Goal: Information Seeking & Learning: Learn about a topic

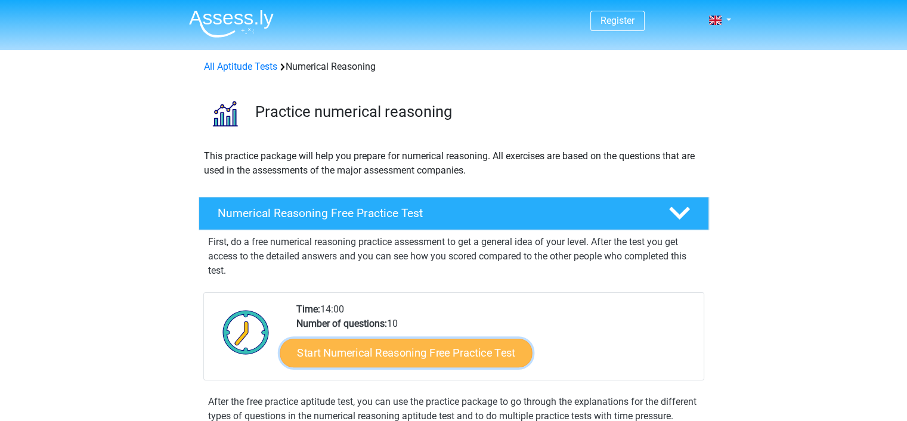
click at [411, 358] on link "Start Numerical Reasoning Free Practice Test" at bounding box center [406, 352] width 252 height 29
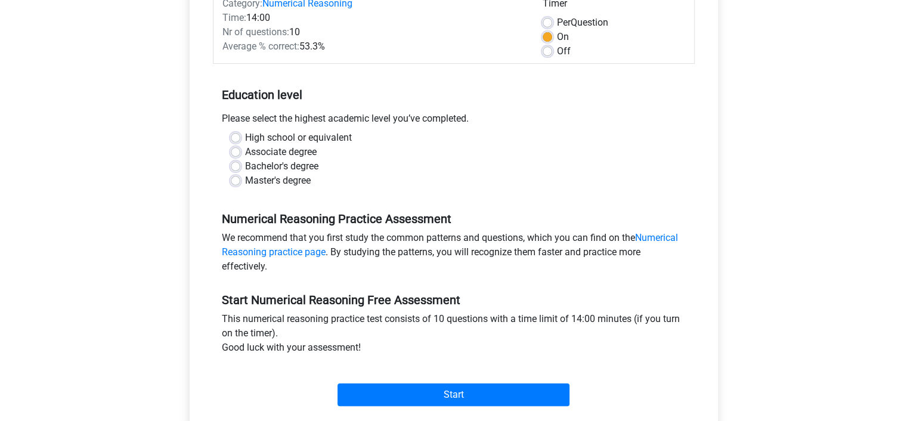
scroll to position [181, 0]
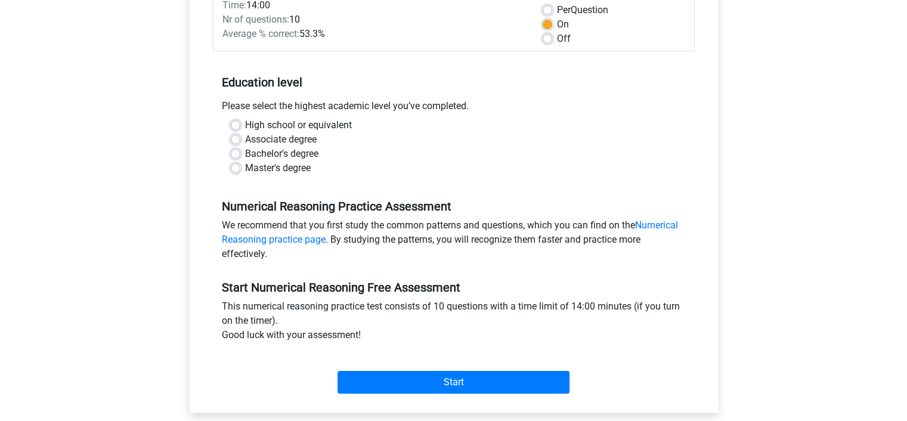
click at [241, 156] on div "Bachelor's degree" at bounding box center [454, 154] width 446 height 14
click at [245, 157] on label "Bachelor's degree" at bounding box center [281, 154] width 73 height 14
click at [233, 157] on input "Bachelor's degree" at bounding box center [236, 153] width 10 height 12
radio input "true"
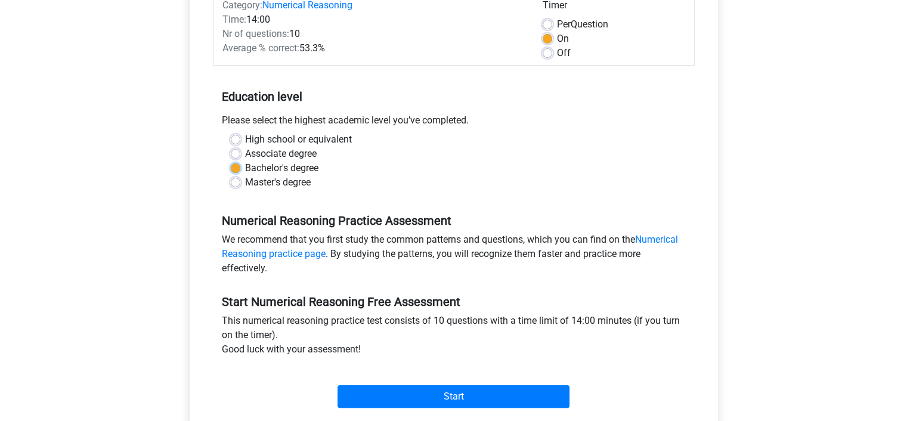
scroll to position [184, 0]
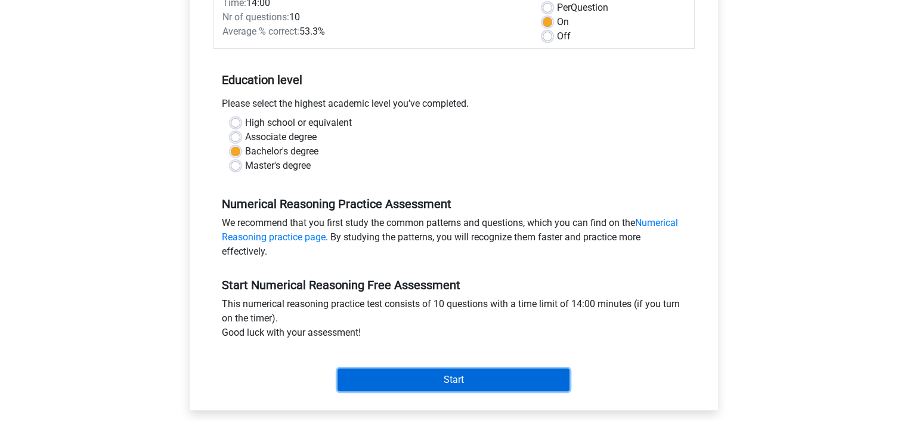
click at [532, 382] on input "Start" at bounding box center [454, 380] width 232 height 23
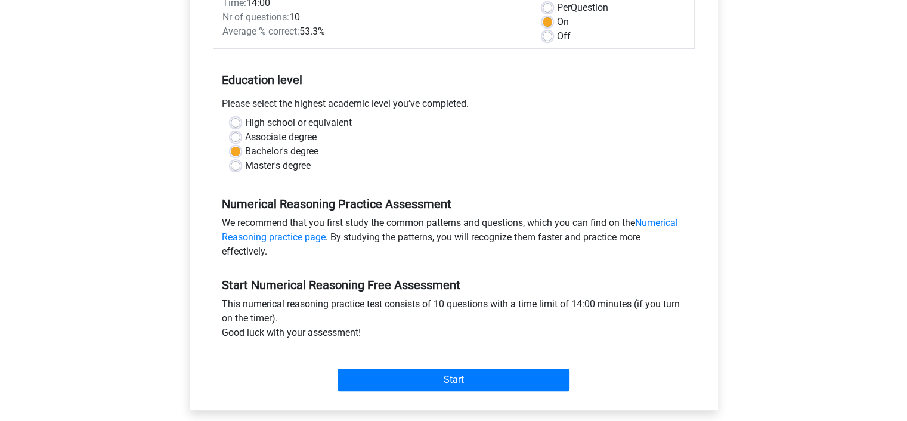
click at [792, 348] on div "Register Nederlands English" at bounding box center [453, 287] width 907 height 942
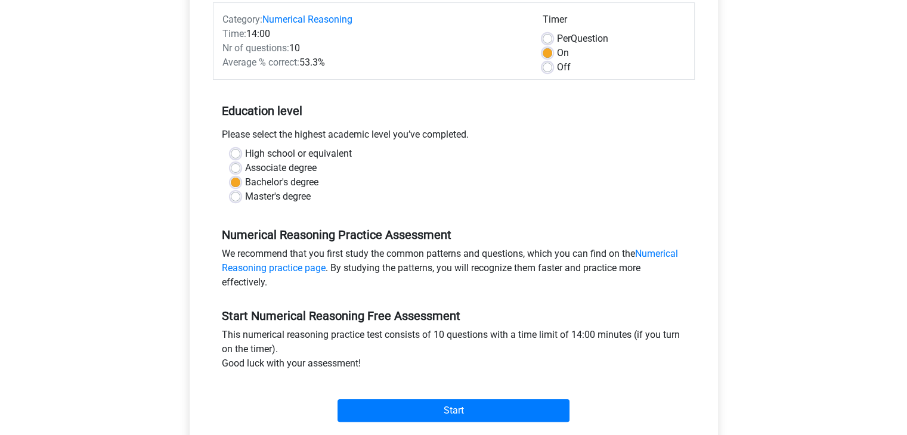
scroll to position [150, 0]
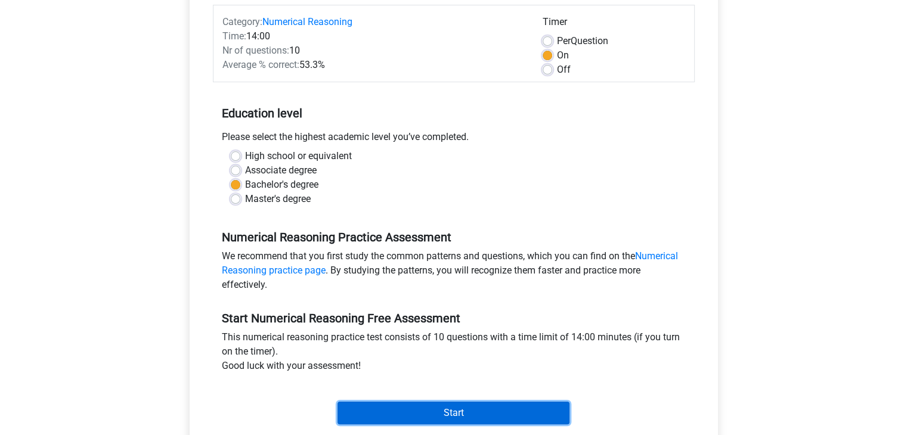
click at [477, 410] on input "Start" at bounding box center [454, 413] width 232 height 23
click at [510, 412] on input "Start" at bounding box center [454, 413] width 232 height 23
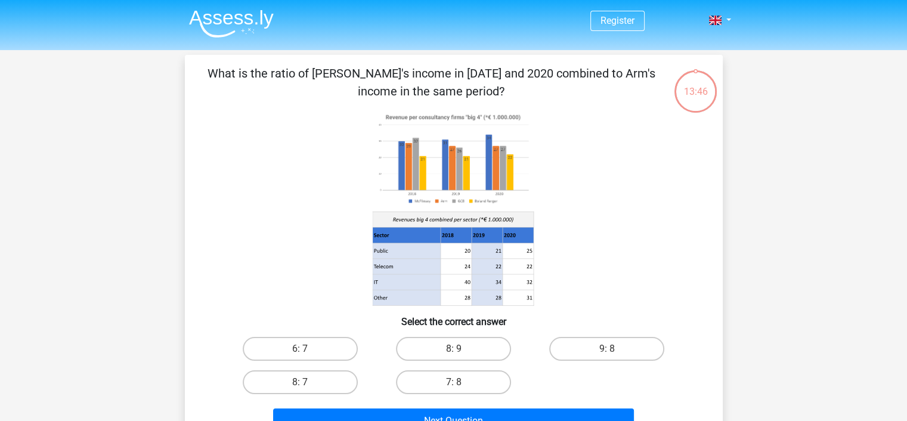
click at [420, 255] on icon at bounding box center [406, 251] width 68 height 16
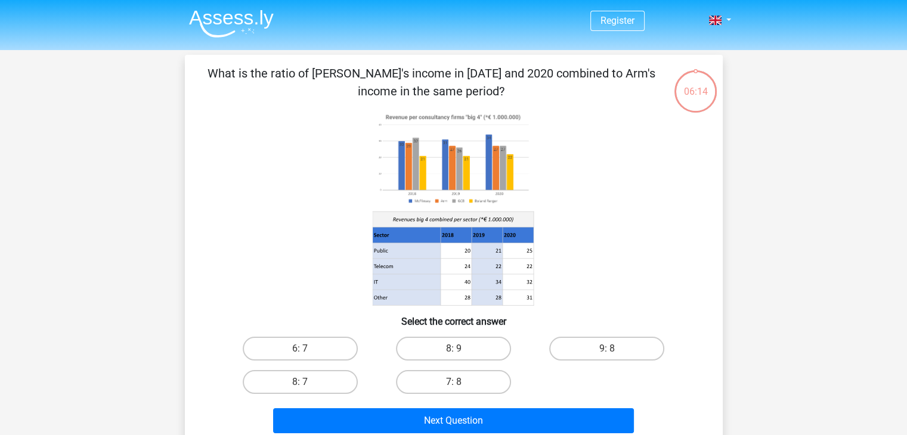
click at [457, 190] on image at bounding box center [452, 159] width 161 height 98
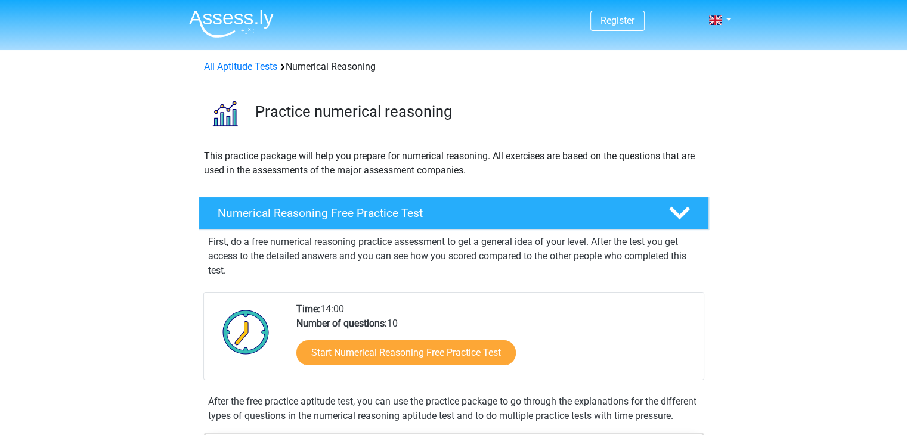
drag, startPoint x: 788, startPoint y: 52, endPoint x: 897, endPoint y: 82, distance: 112.4
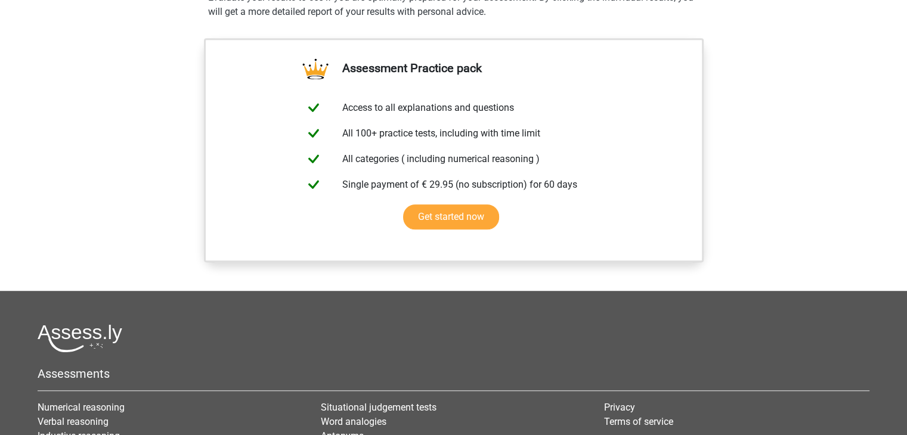
scroll to position [920, 0]
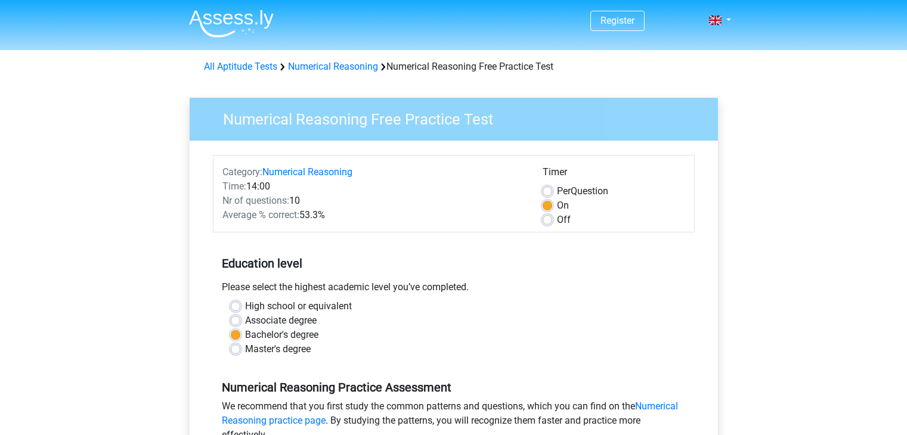
scroll to position [150, 0]
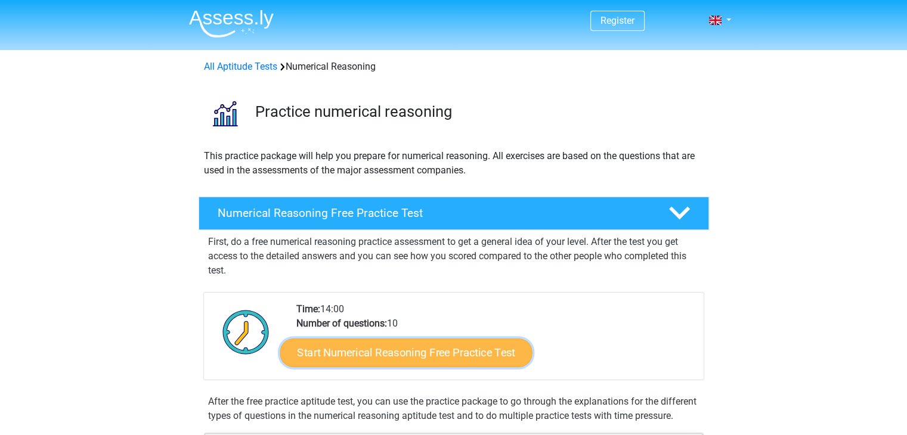
click at [451, 342] on link "Start Numerical Reasoning Free Practice Test" at bounding box center [406, 352] width 252 height 29
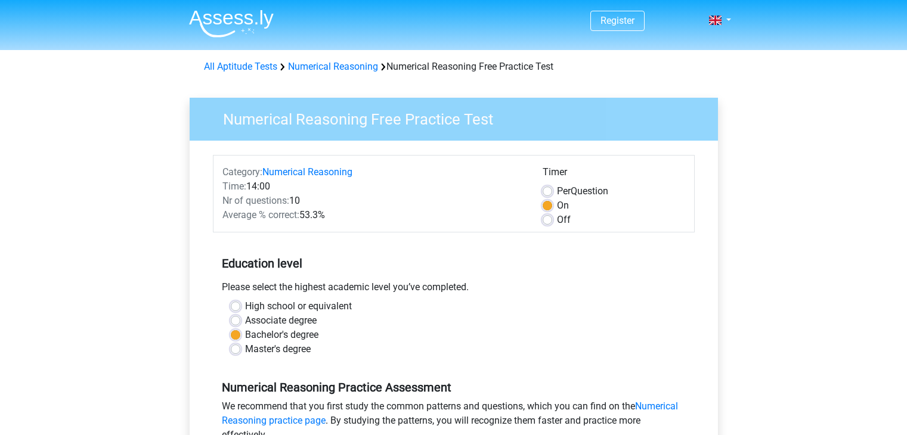
scroll to position [188, 0]
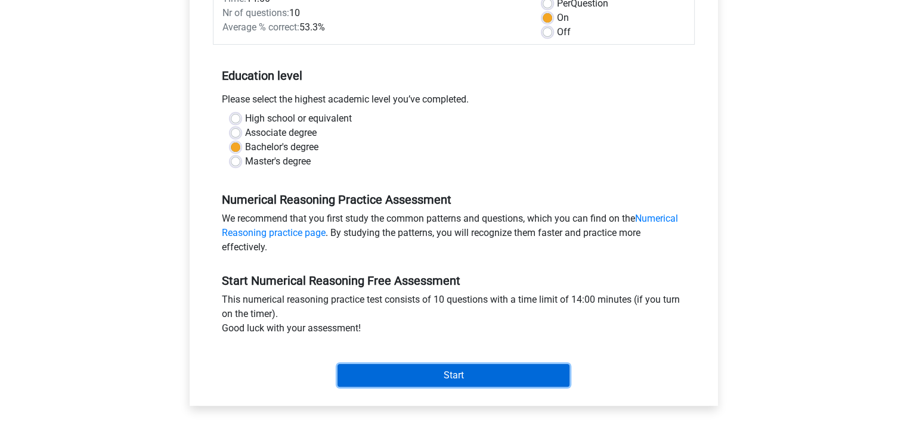
click at [407, 383] on input "Start" at bounding box center [454, 375] width 232 height 23
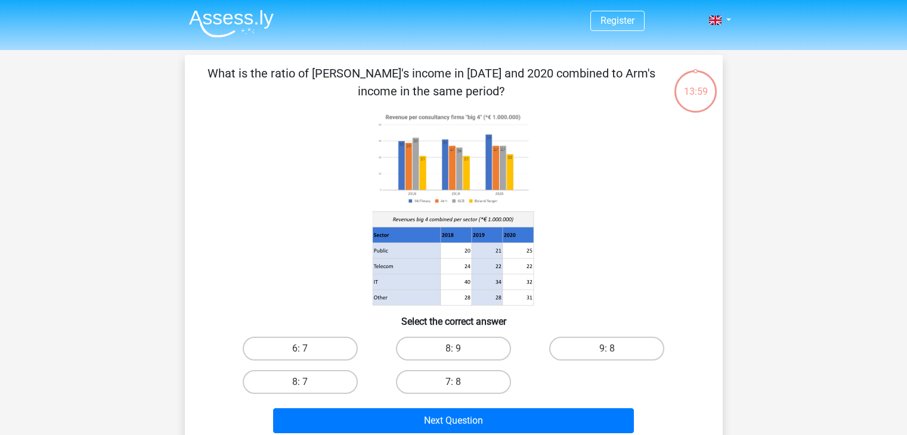
scroll to position [21, 0]
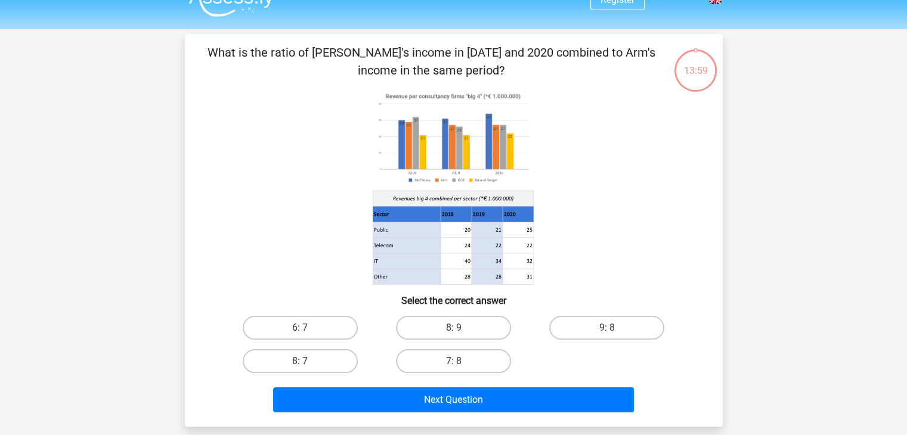
click at [907, 168] on html "Register Nederlands English" at bounding box center [453, 374] width 907 height 791
click at [306, 367] on input "8: 7" at bounding box center [304, 365] width 8 height 8
radio input "true"
click at [321, 361] on label "8: 7" at bounding box center [300, 361] width 115 height 24
click at [308, 361] on input "8: 7" at bounding box center [304, 365] width 8 height 8
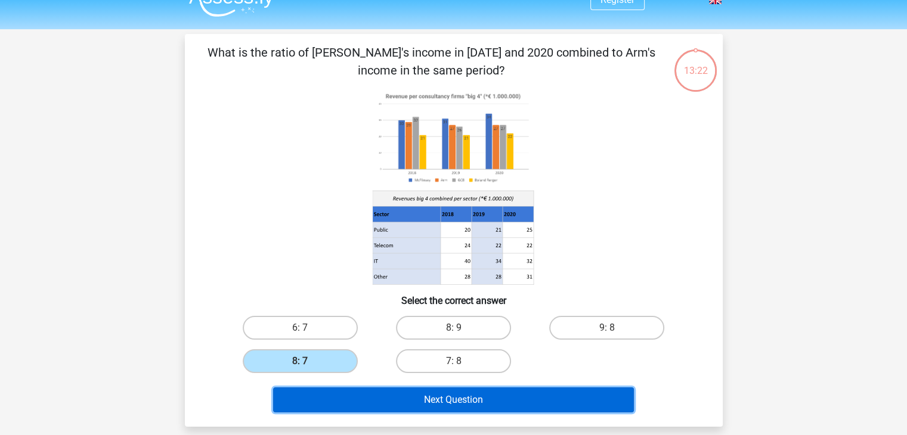
click at [429, 403] on button "Next Question" at bounding box center [453, 400] width 361 height 25
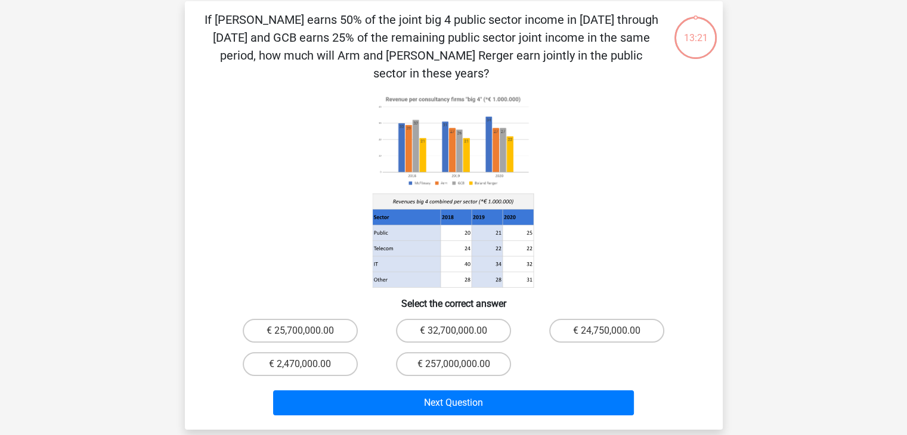
scroll to position [55, 0]
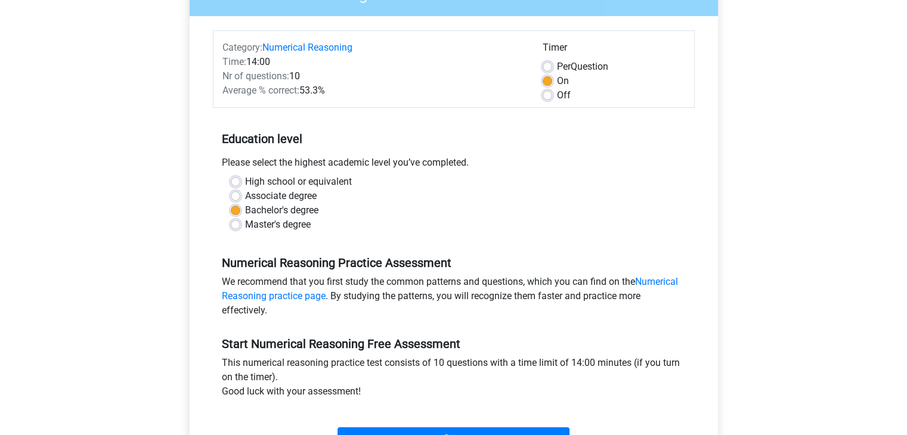
scroll to position [140, 0]
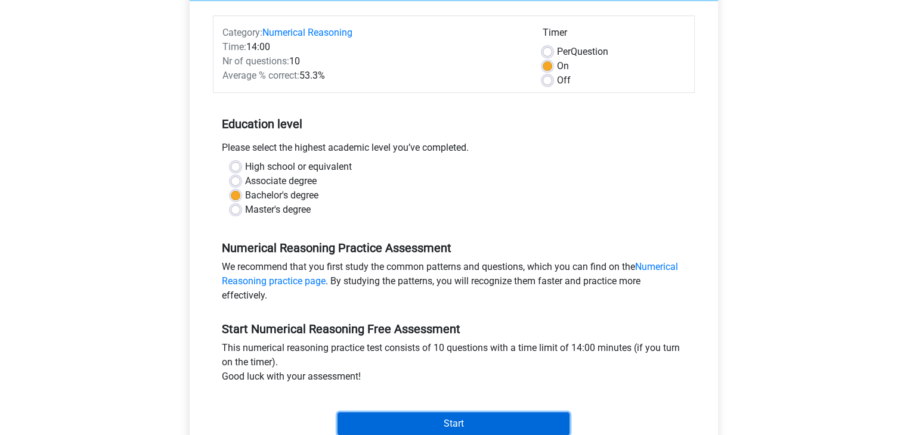
click at [499, 429] on input "Start" at bounding box center [454, 424] width 232 height 23
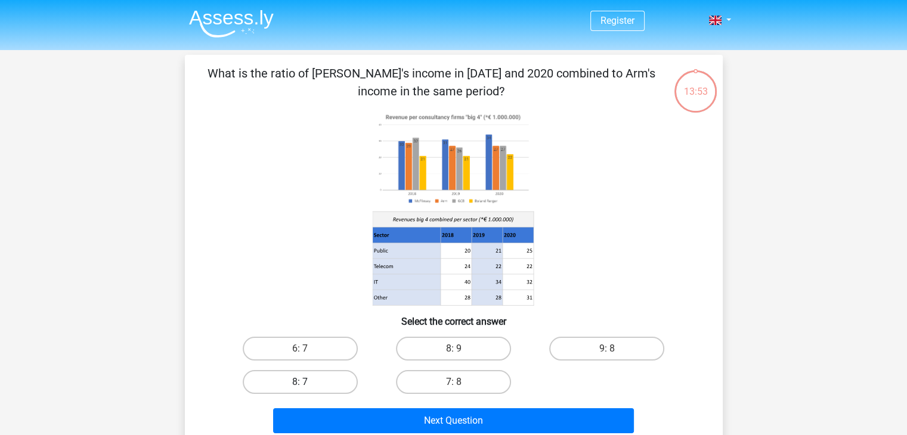
click at [332, 376] on label "8: 7" at bounding box center [300, 382] width 115 height 24
click at [308, 382] on input "8: 7" at bounding box center [304, 386] width 8 height 8
radio input "true"
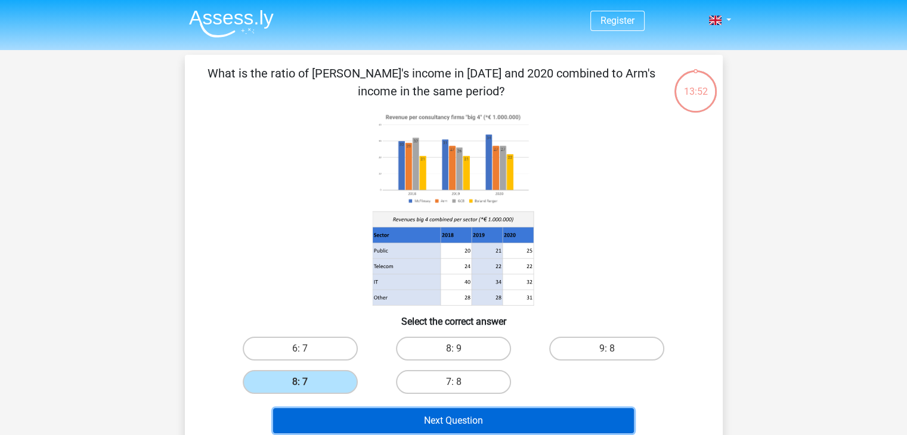
click at [351, 409] on button "Next Question" at bounding box center [453, 421] width 361 height 25
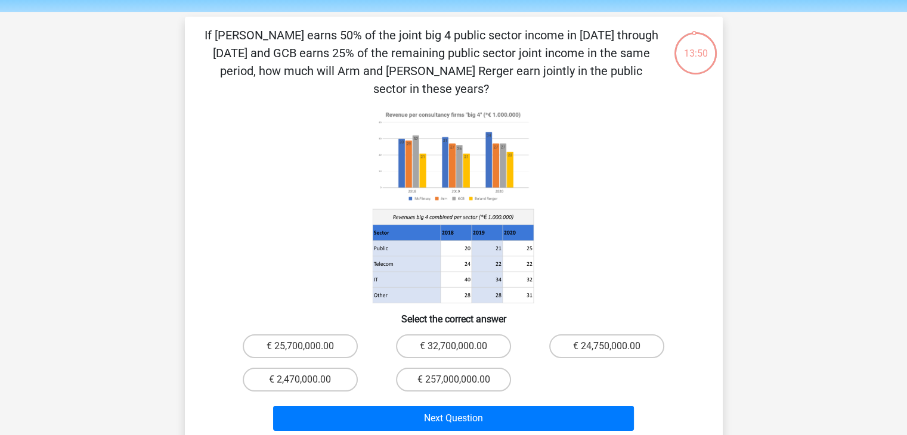
scroll to position [32, 0]
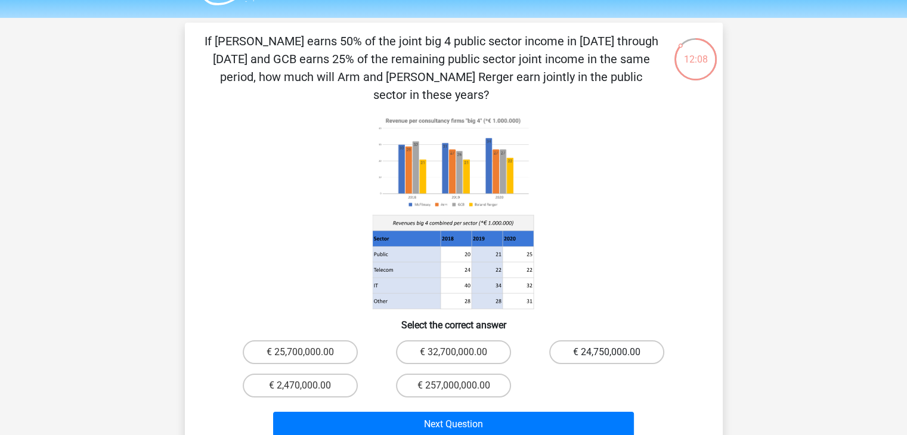
click at [589, 341] on label "€ 24,750,000.00" at bounding box center [606, 353] width 115 height 24
click at [607, 352] on input "€ 24,750,000.00" at bounding box center [611, 356] width 8 height 8
radio input "true"
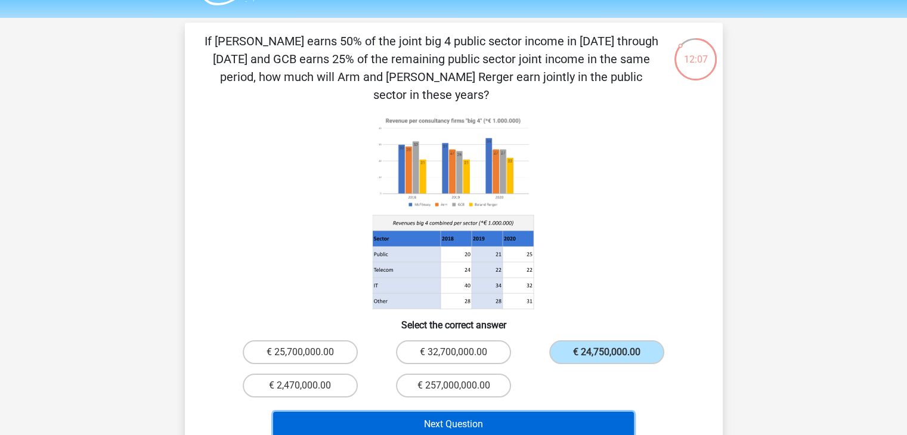
click at [485, 412] on button "Next Question" at bounding box center [453, 424] width 361 height 25
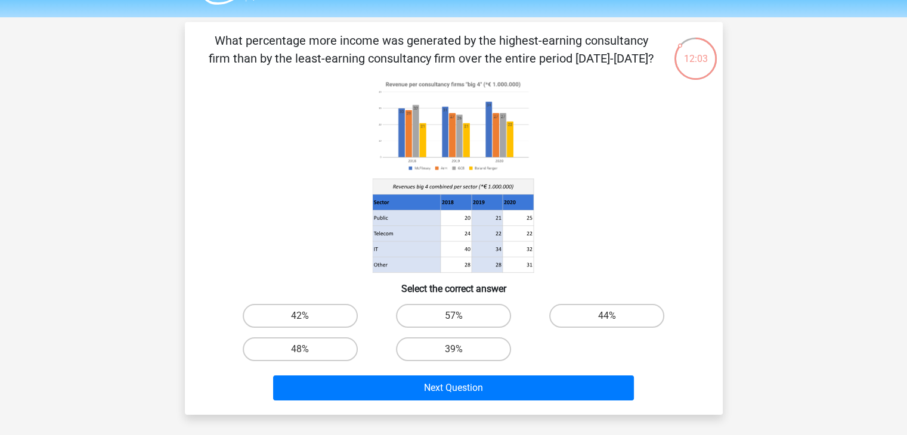
scroll to position [23, 0]
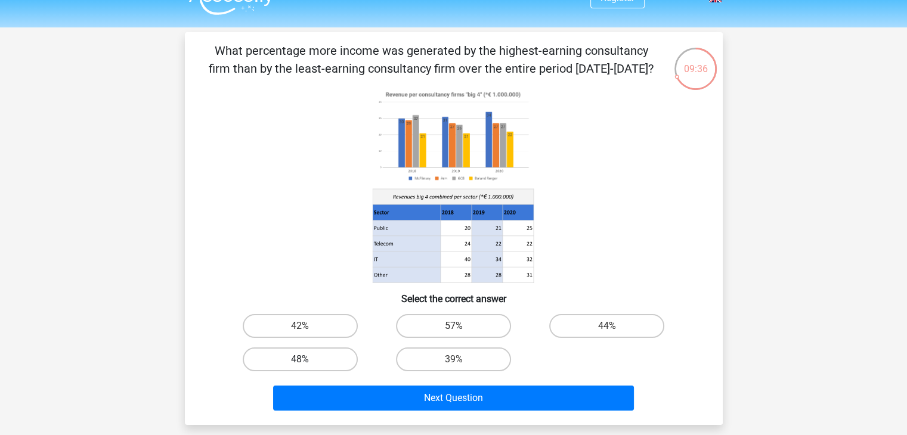
click at [299, 359] on label "48%" at bounding box center [300, 360] width 115 height 24
click at [300, 360] on input "48%" at bounding box center [304, 364] width 8 height 8
radio input "true"
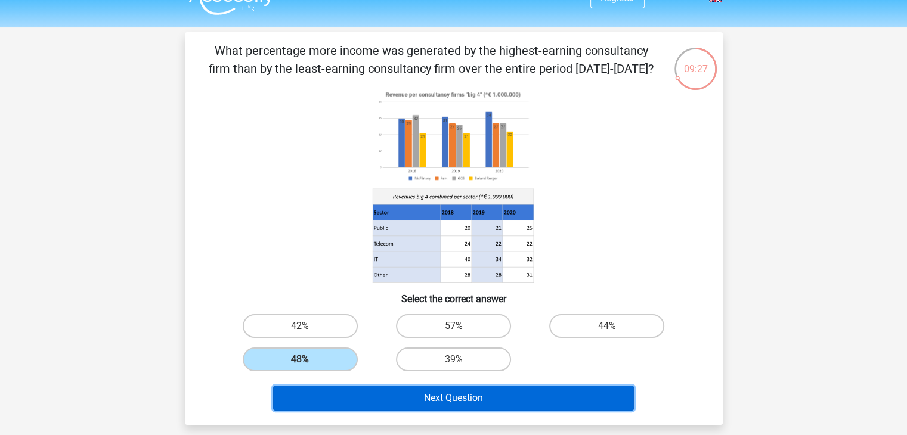
click at [446, 400] on button "Next Question" at bounding box center [453, 398] width 361 height 25
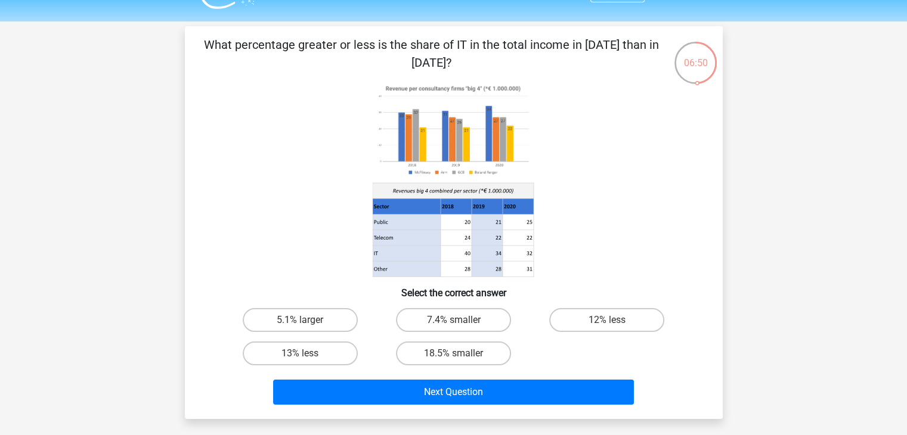
scroll to position [37, 0]
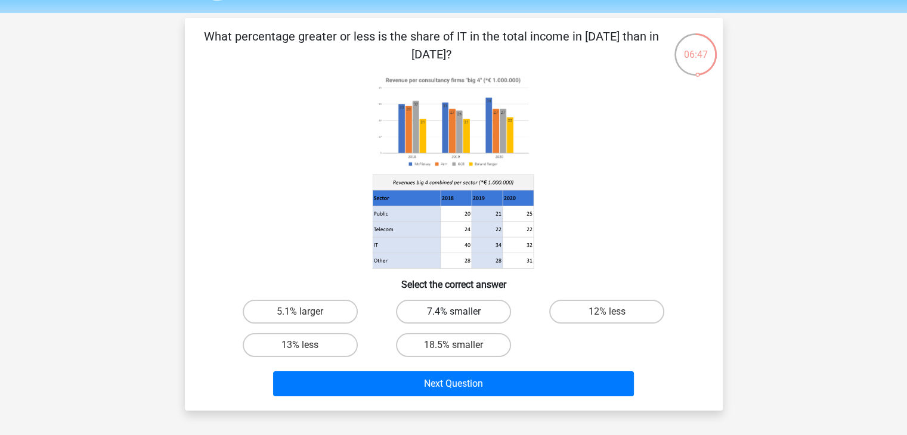
click at [486, 309] on label "7.4% smaller" at bounding box center [453, 312] width 115 height 24
click at [461, 312] on input "7.4% smaller" at bounding box center [457, 316] width 8 height 8
radio input "true"
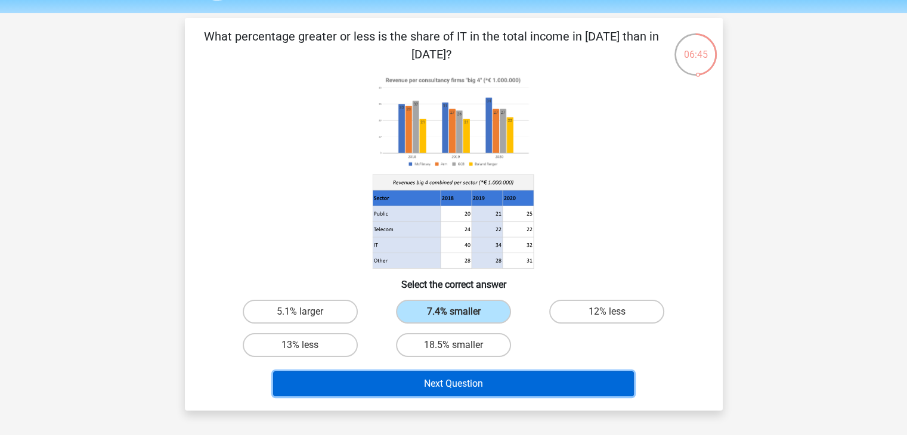
click at [519, 380] on button "Next Question" at bounding box center [453, 384] width 361 height 25
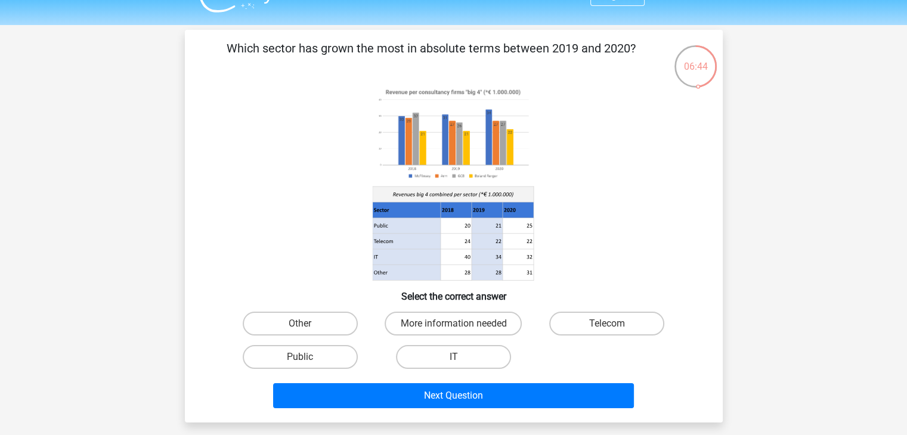
scroll to position [8, 0]
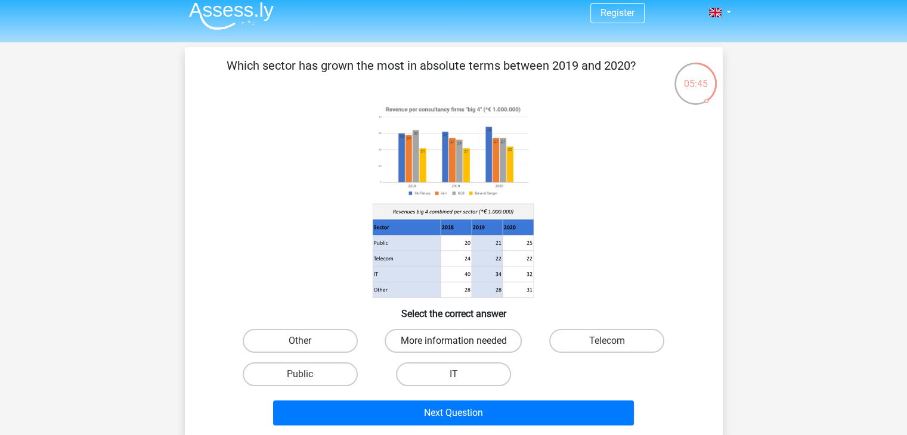
click at [427, 334] on label "More information needed" at bounding box center [453, 341] width 137 height 24
click at [453, 341] on input "More information needed" at bounding box center [457, 345] width 8 height 8
radio input "true"
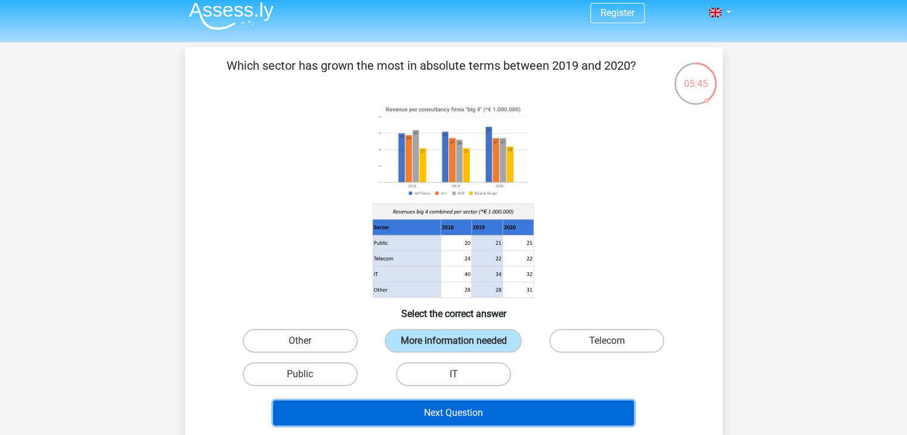
click at [518, 404] on button "Next Question" at bounding box center [453, 413] width 361 height 25
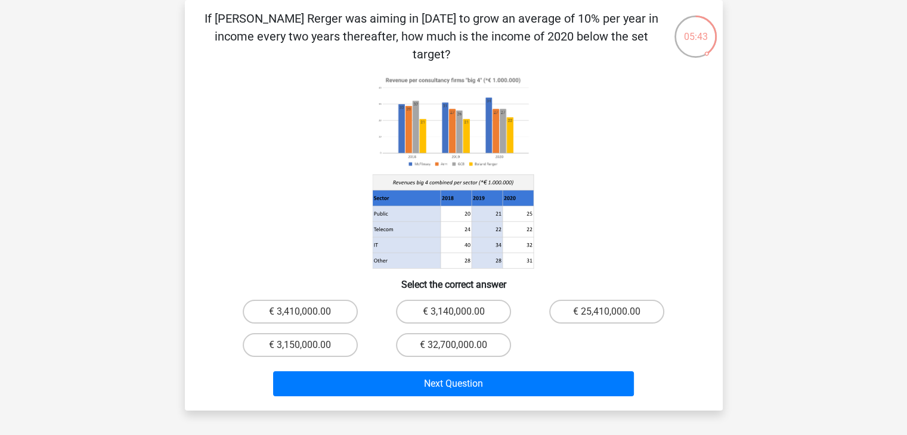
scroll to position [0, 0]
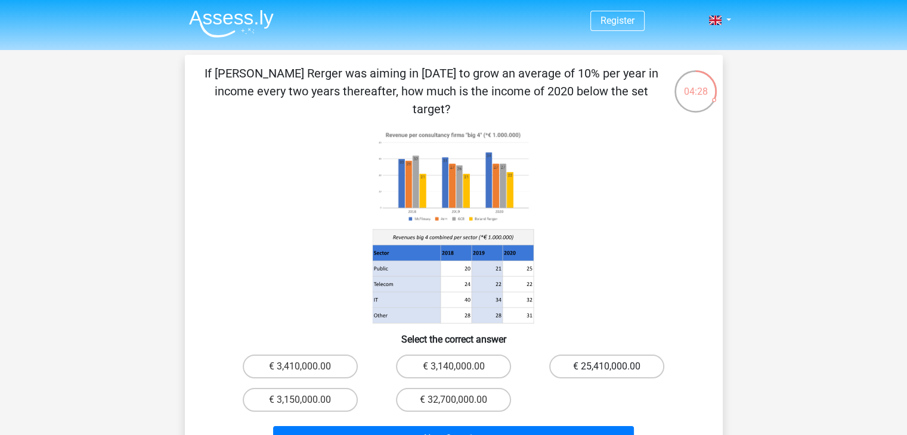
click at [593, 355] on label "€ 25,410,000.00" at bounding box center [606, 367] width 115 height 24
click at [607, 367] on input "€ 25,410,000.00" at bounding box center [611, 371] width 8 height 8
radio input "true"
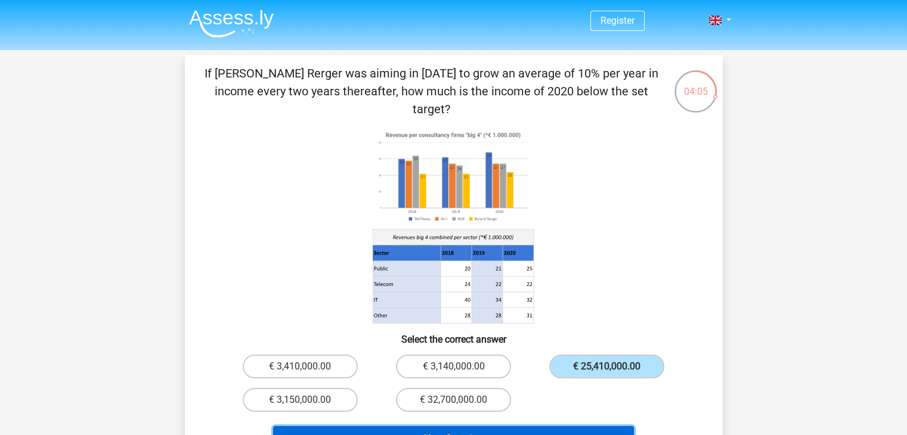
click at [490, 426] on button "Next Question" at bounding box center [453, 438] width 361 height 25
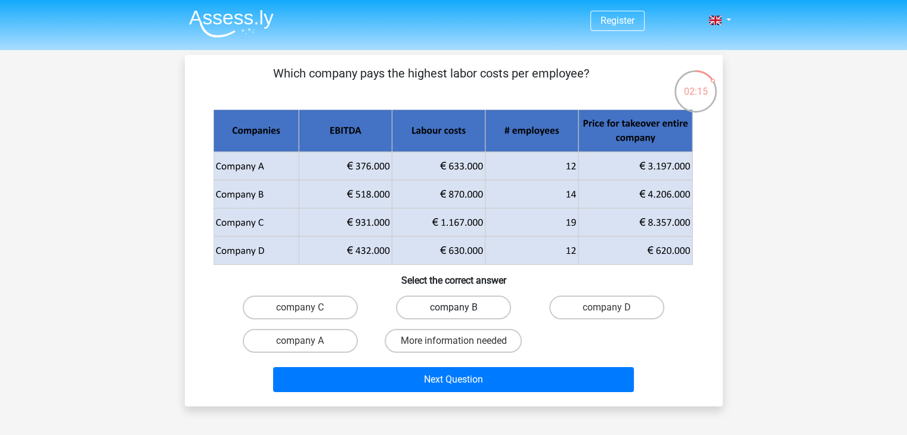
click at [448, 306] on label "company B" at bounding box center [453, 308] width 115 height 24
click at [453, 308] on input "company B" at bounding box center [457, 312] width 8 height 8
radio input "true"
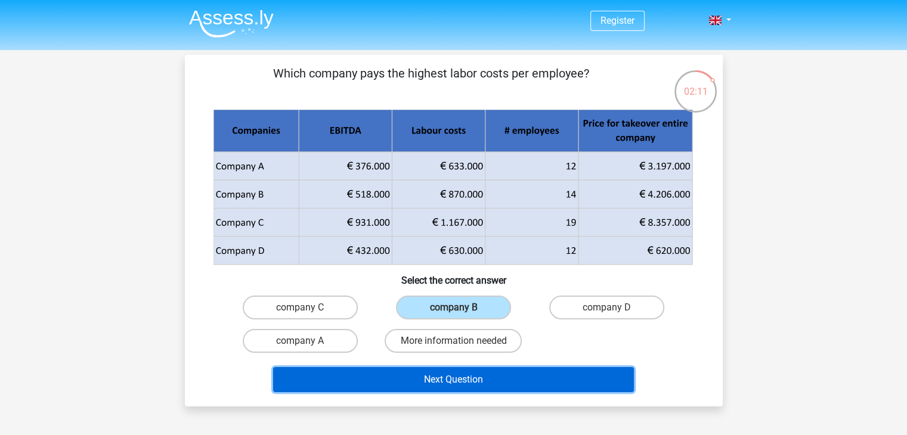
click at [465, 379] on button "Next Question" at bounding box center [453, 379] width 361 height 25
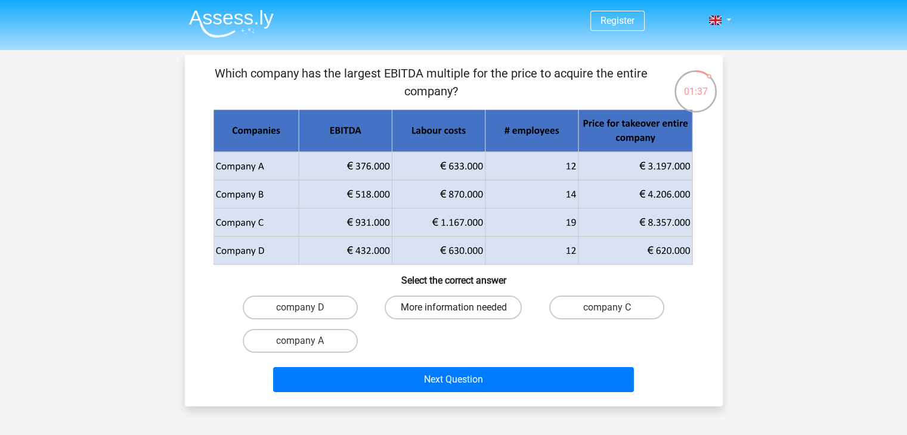
click at [496, 305] on label "More information needed" at bounding box center [453, 308] width 137 height 24
click at [461, 308] on input "More information needed" at bounding box center [457, 312] width 8 height 8
radio input "true"
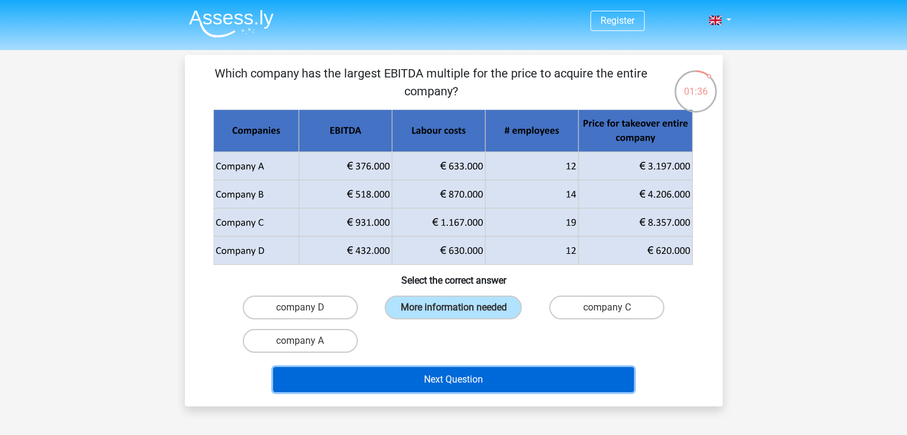
click at [490, 378] on button "Next Question" at bounding box center [453, 379] width 361 height 25
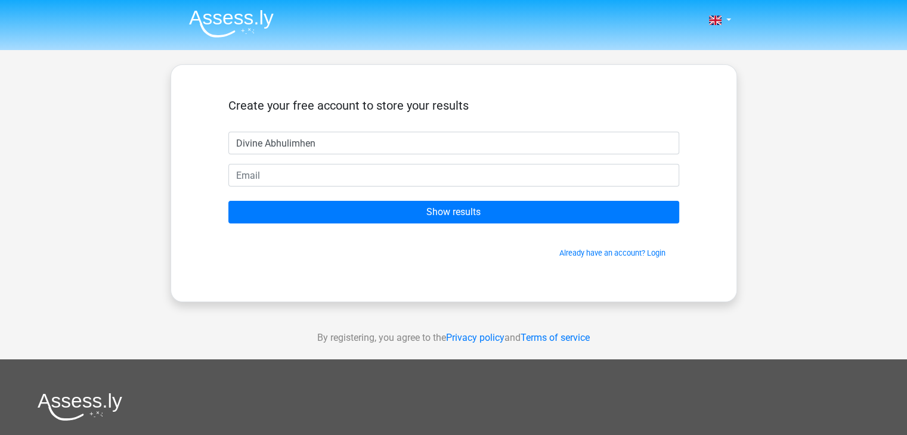
type input "Divine Abhulimhen"
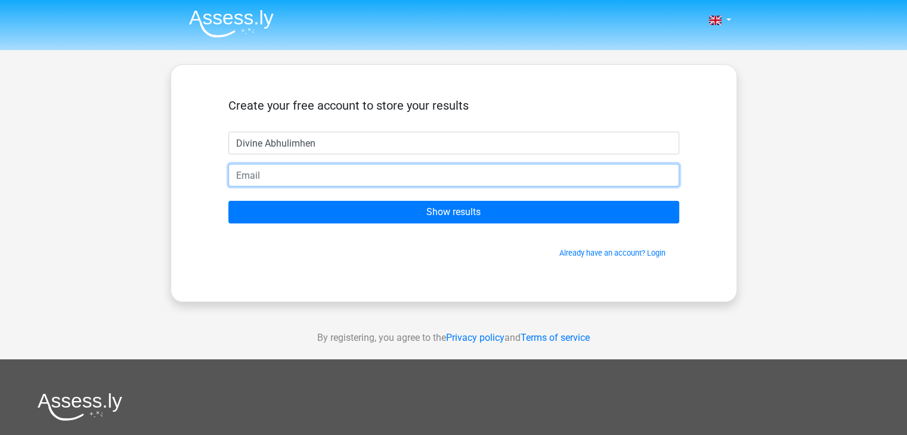
drag, startPoint x: 363, startPoint y: 175, endPoint x: 359, endPoint y: 157, distance: 18.2
click at [363, 175] on input "email" at bounding box center [453, 175] width 451 height 23
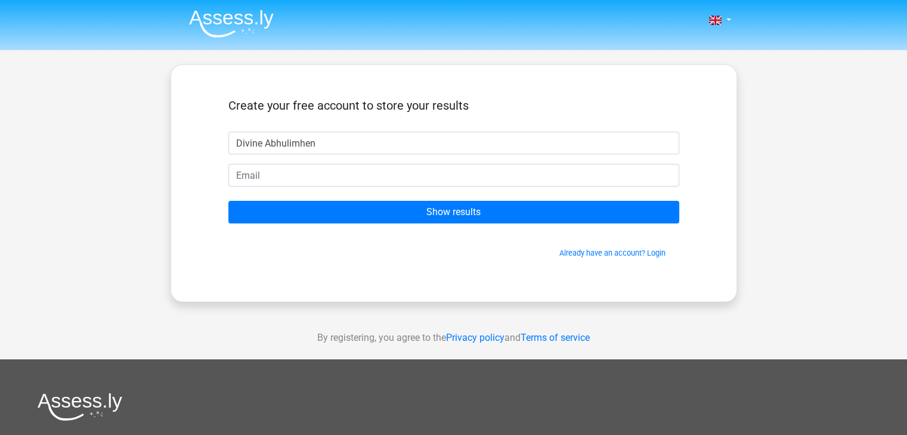
click at [360, 158] on form "Create your free account to store your results Divine Abhulimhen Show results A…" at bounding box center [453, 178] width 451 height 160
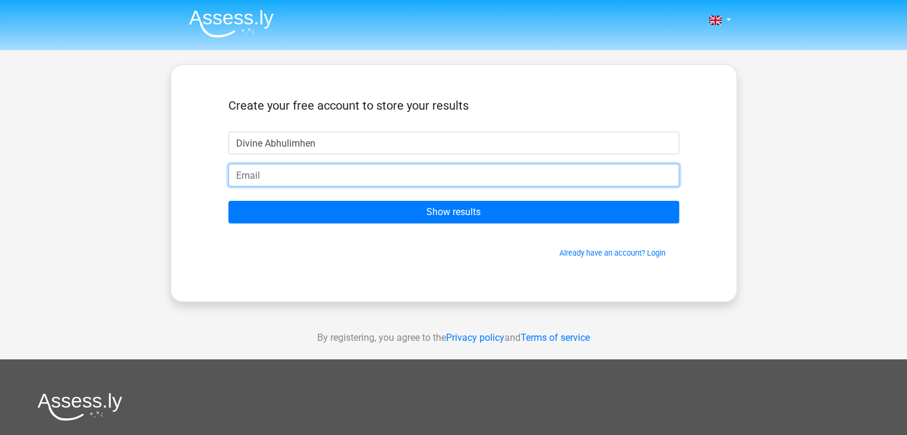
click at [316, 180] on input "email" at bounding box center [453, 175] width 451 height 23
type input "[EMAIL_ADDRESS][DOMAIN_NAME]"
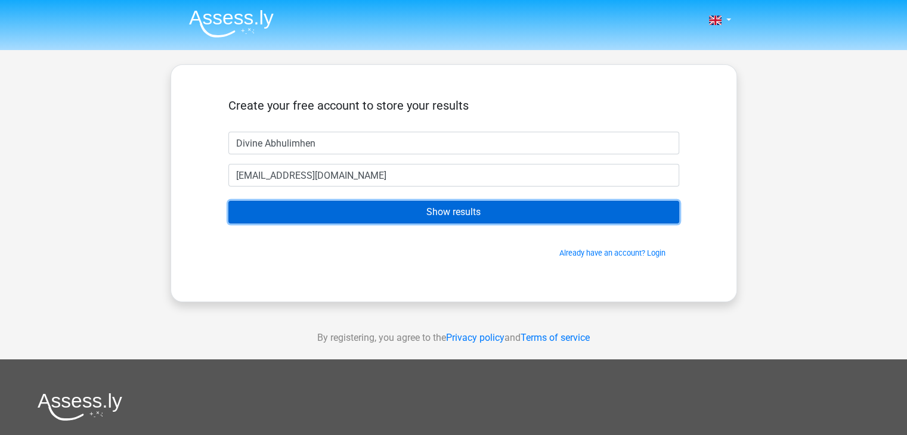
click at [348, 204] on input "Show results" at bounding box center [453, 212] width 451 height 23
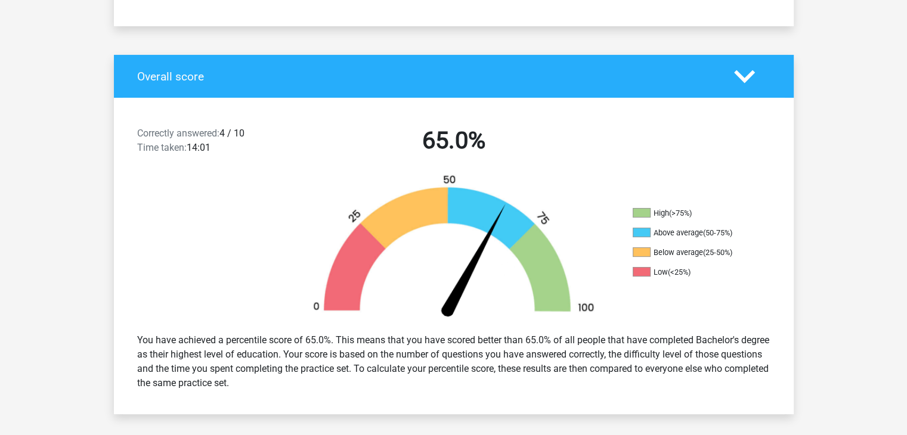
scroll to position [219, 0]
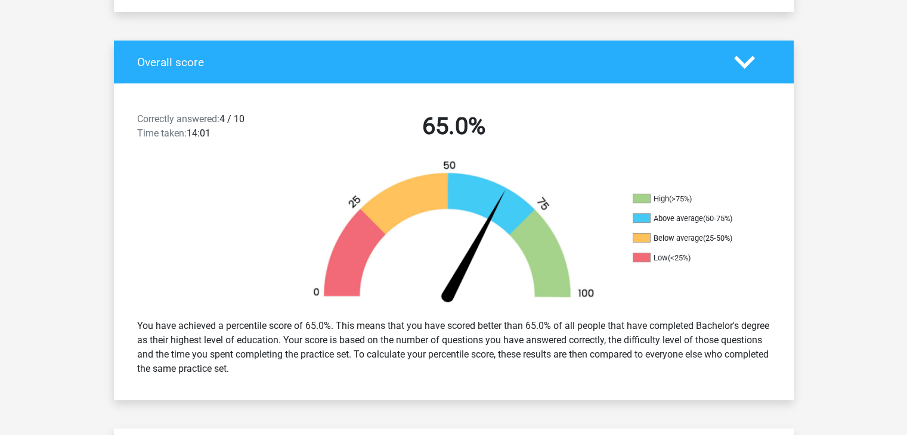
click at [751, 65] on icon at bounding box center [744, 62] width 21 height 21
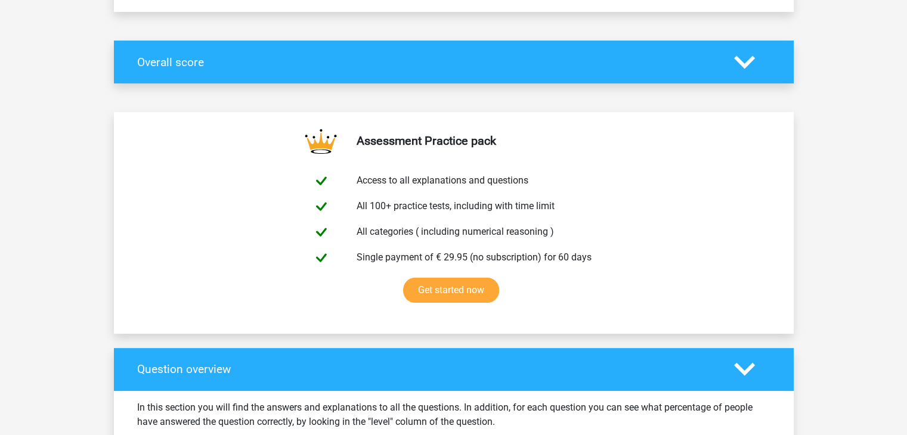
click at [738, 63] on icon at bounding box center [744, 62] width 21 height 21
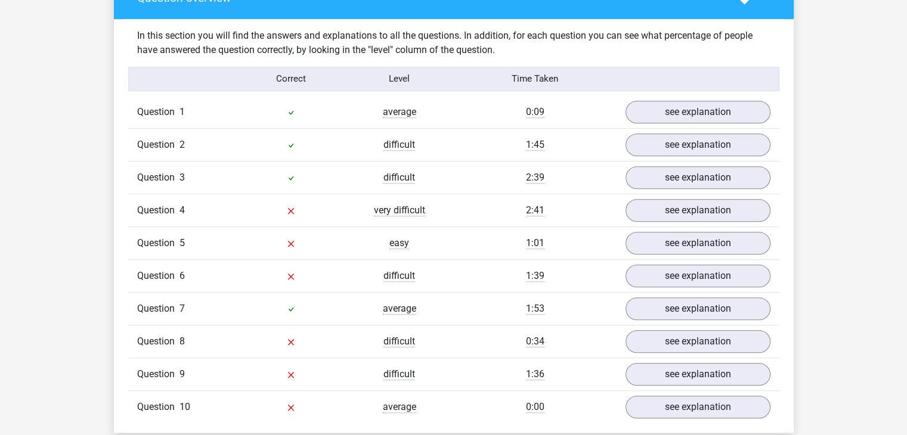
scroll to position [926, 0]
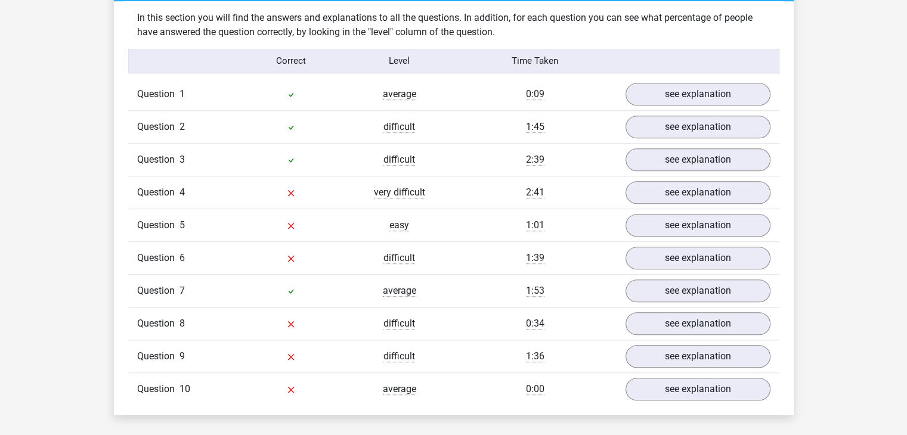
drag, startPoint x: 911, startPoint y: 180, endPoint x: 840, endPoint y: 131, distance: 85.9
click at [840, 131] on div "Go premium Divine Abhuli… [EMAIL_ADDRESS][DOMAIN_NAME]" at bounding box center [453, 350] width 907 height 2552
click at [676, 95] on link "see explanation" at bounding box center [697, 94] width 166 height 26
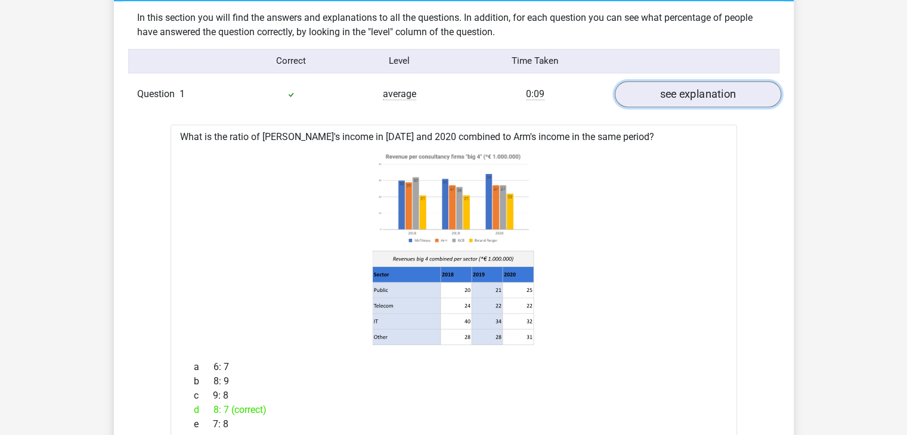
click at [676, 95] on link "see explanation" at bounding box center [697, 94] width 166 height 26
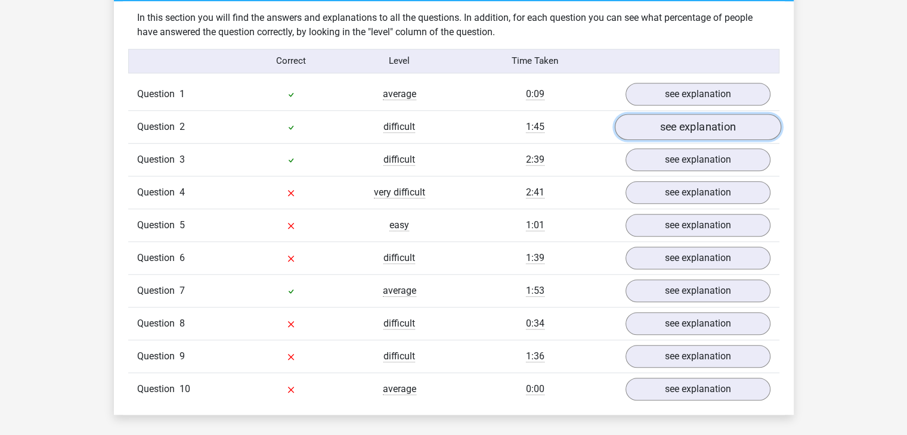
click at [675, 121] on link "see explanation" at bounding box center [697, 127] width 166 height 26
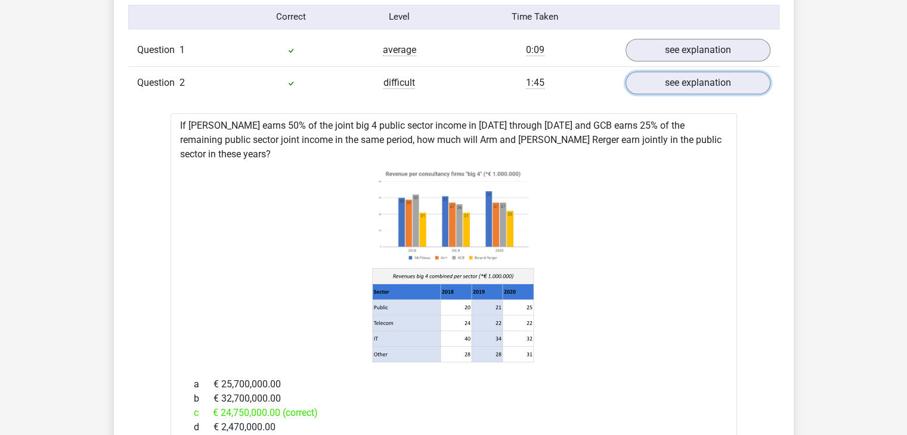
scroll to position [942, 0]
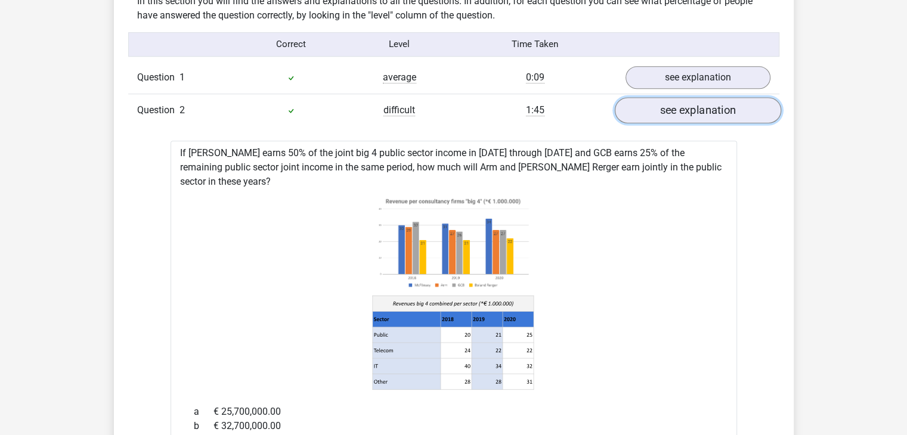
click at [681, 113] on link "see explanation" at bounding box center [697, 110] width 166 height 26
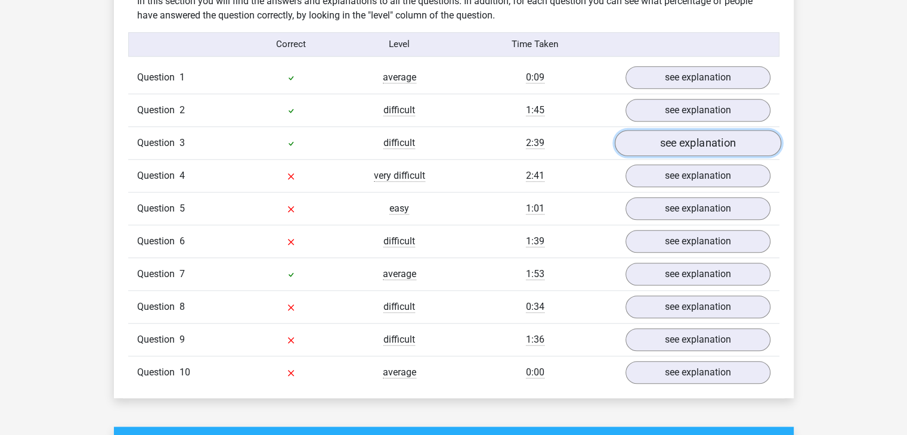
click at [681, 138] on link "see explanation" at bounding box center [697, 143] width 166 height 26
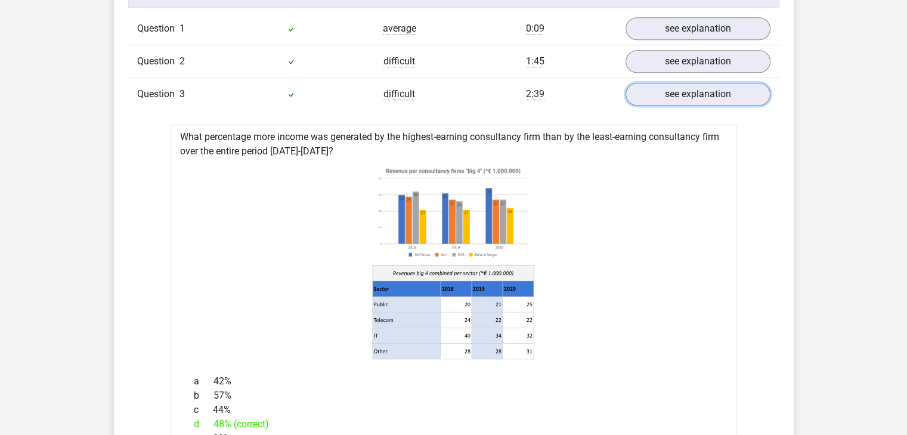
scroll to position [968, 0]
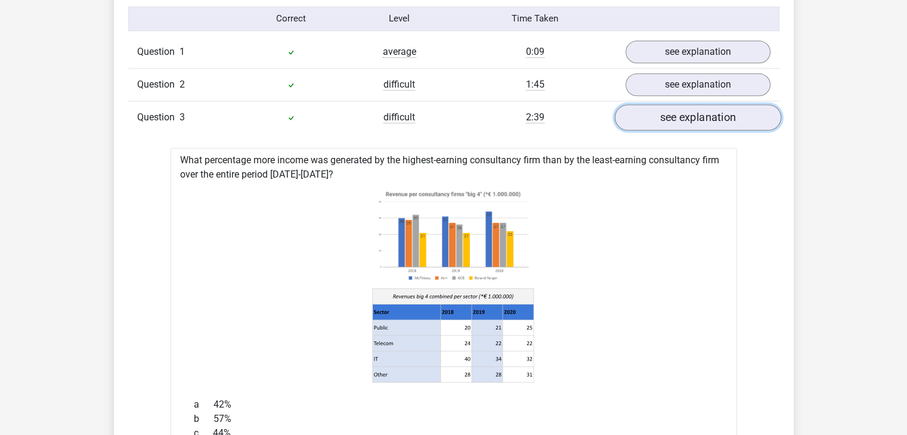
click at [708, 119] on link "see explanation" at bounding box center [697, 117] width 166 height 26
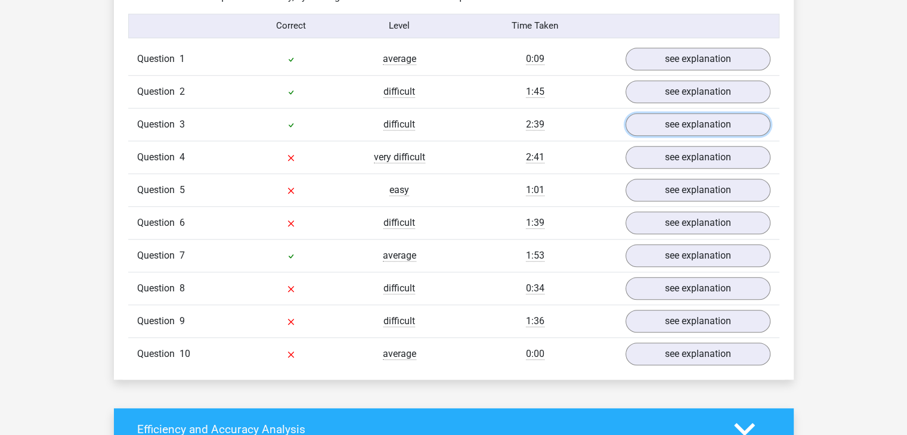
scroll to position [958, 0]
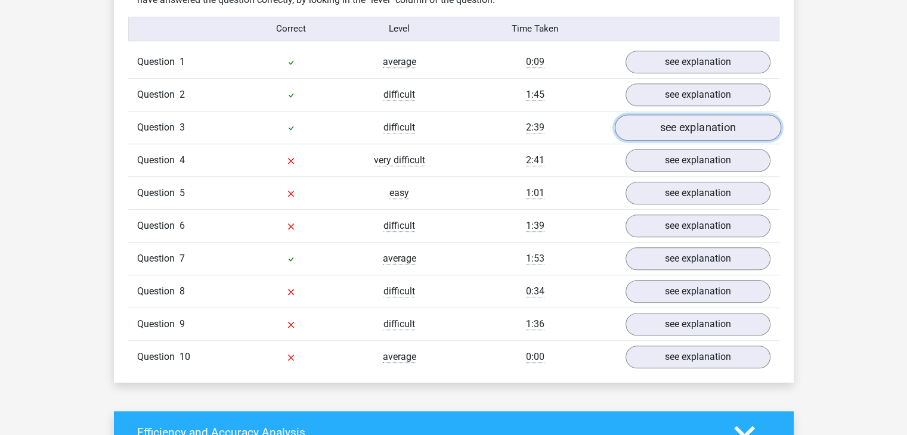
click at [692, 125] on link "see explanation" at bounding box center [697, 128] width 166 height 26
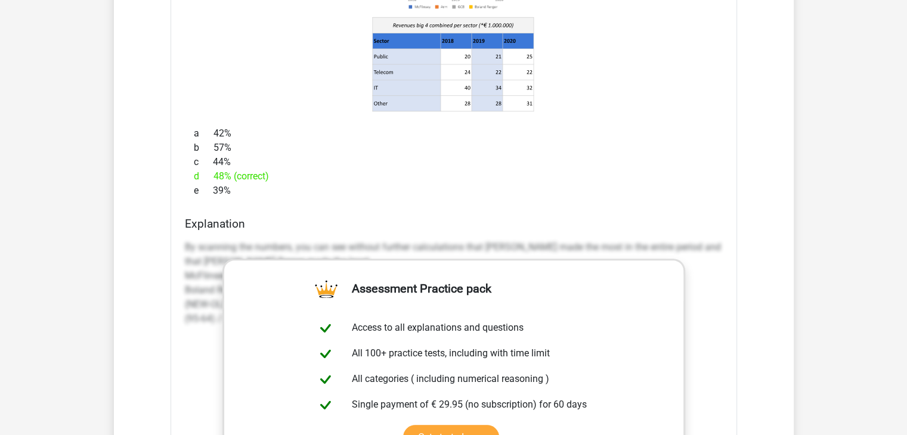
scroll to position [1019, 0]
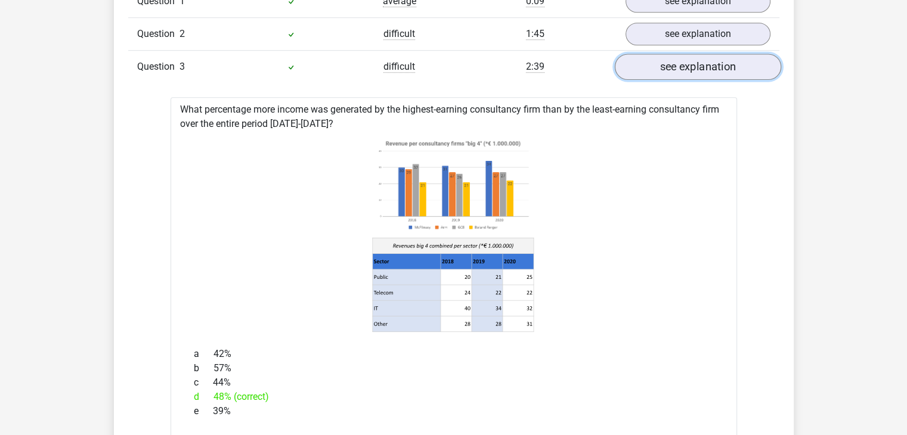
click at [720, 70] on link "see explanation" at bounding box center [697, 67] width 166 height 26
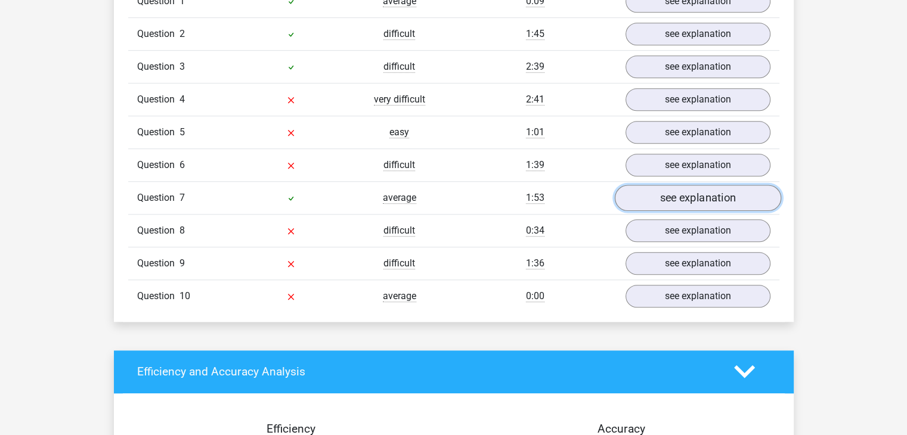
click at [679, 200] on link "see explanation" at bounding box center [697, 198] width 166 height 26
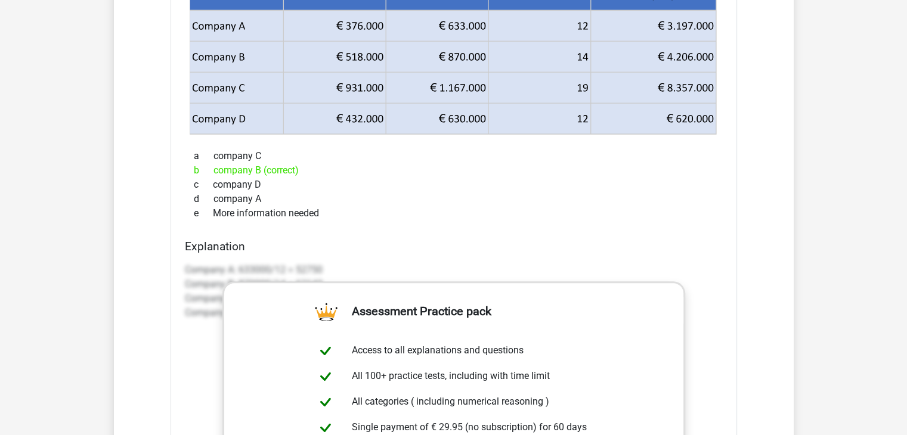
scroll to position [1159, 0]
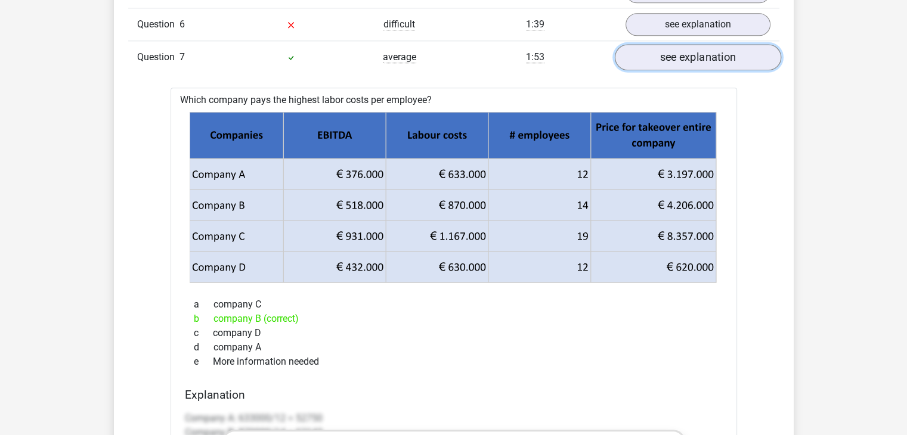
click at [647, 65] on link "see explanation" at bounding box center [697, 57] width 166 height 26
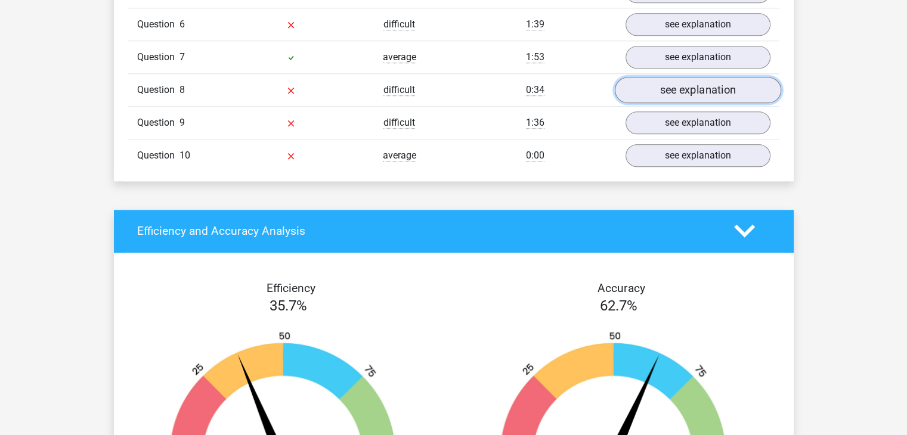
click at [688, 82] on link "see explanation" at bounding box center [697, 90] width 166 height 26
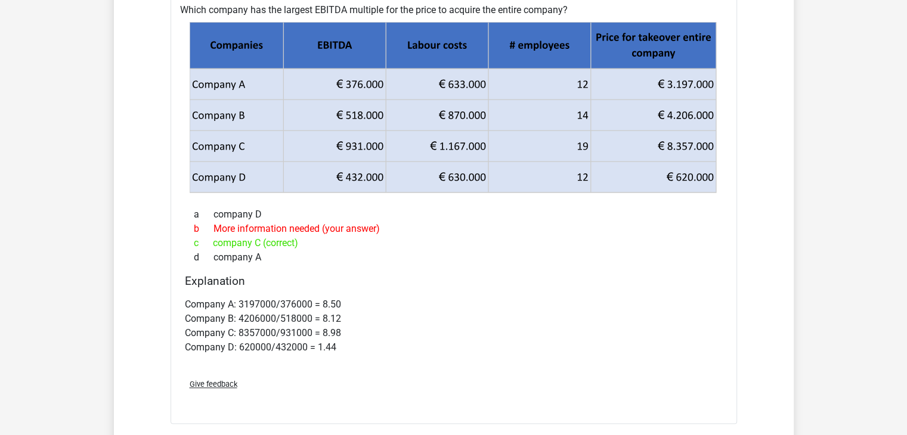
scroll to position [1226, 0]
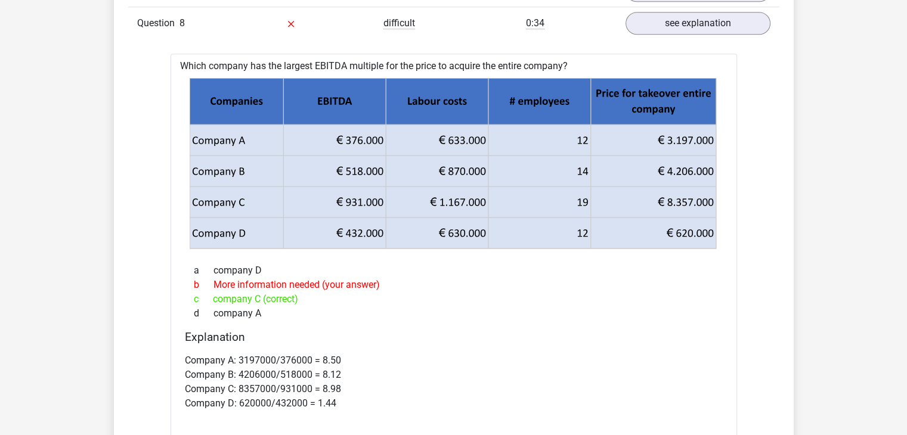
click at [609, 44] on div "Question 1 average 0:09 see explanation What is the ratio of [PERSON_NAME]'s in…" at bounding box center [453, 169] width 633 height 782
click at [853, 131] on div "Go premium Divine Abhuli… [EMAIL_ADDRESS][DOMAIN_NAME]" at bounding box center [453, 277] width 907 height 3007
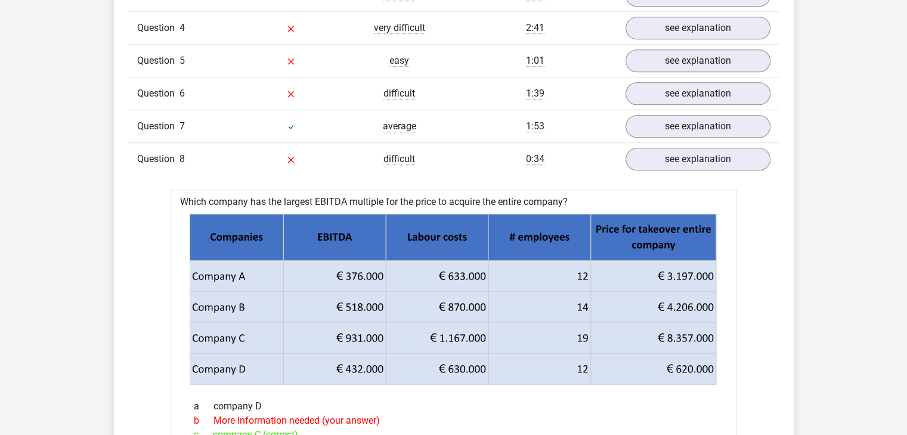
scroll to position [1074, 0]
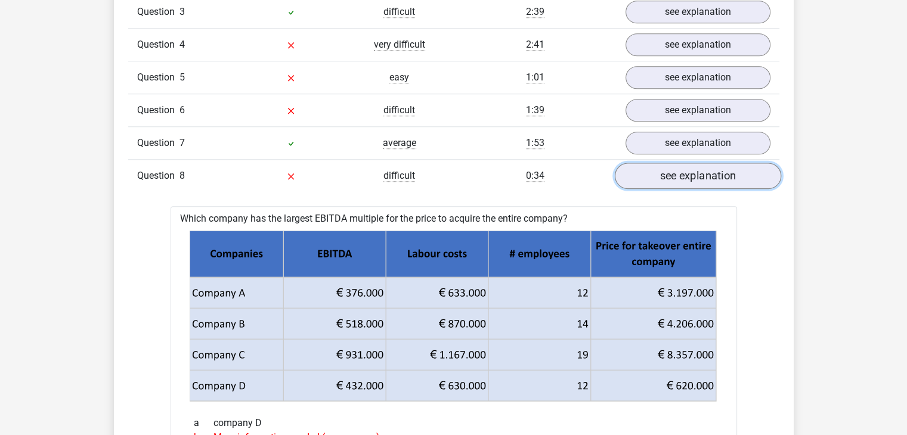
click at [689, 171] on link "see explanation" at bounding box center [697, 176] width 166 height 26
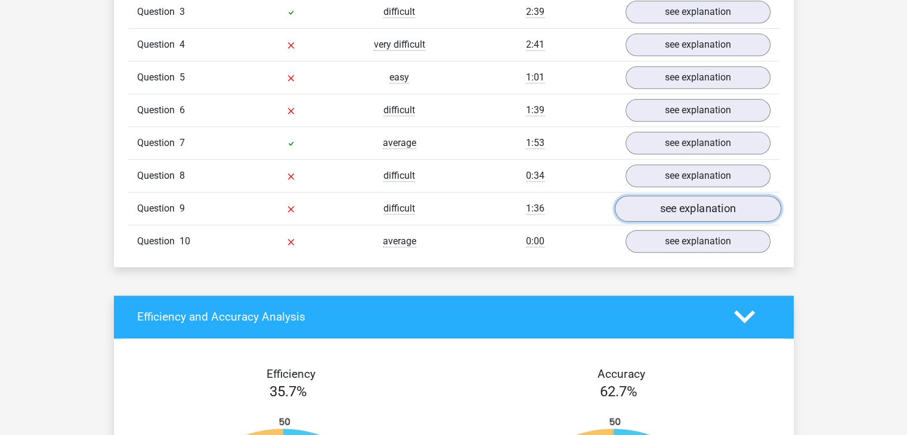
click at [676, 202] on link "see explanation" at bounding box center [697, 209] width 166 height 26
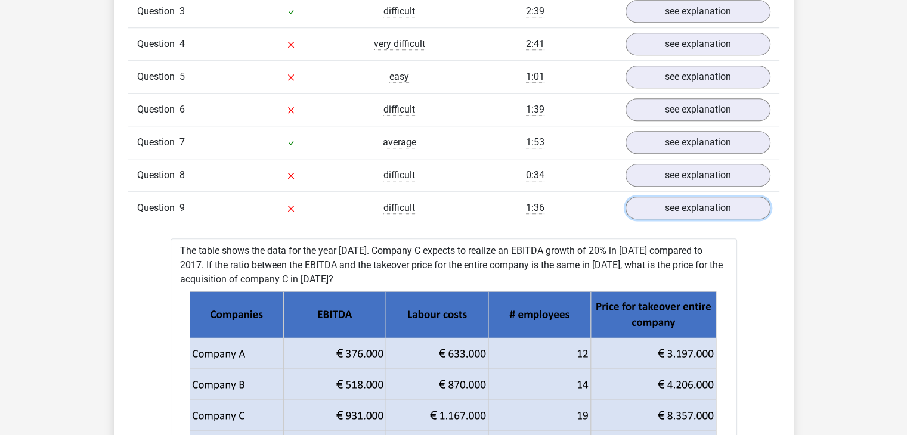
scroll to position [1051, 0]
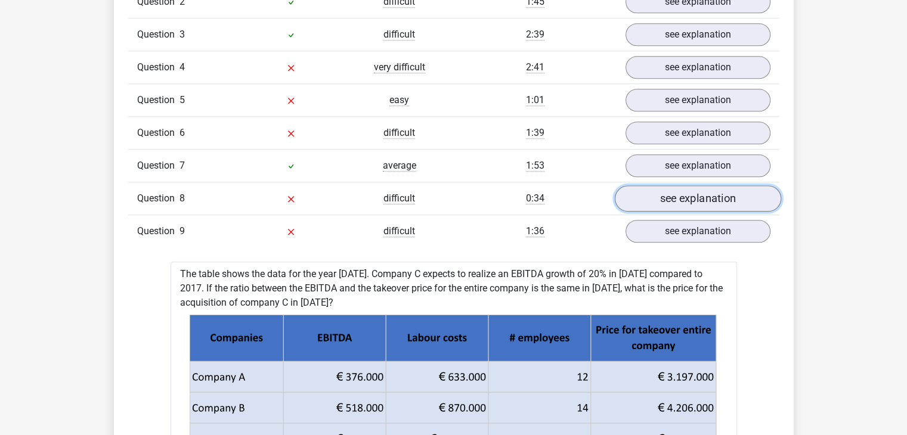
click at [725, 196] on link "see explanation" at bounding box center [697, 198] width 166 height 26
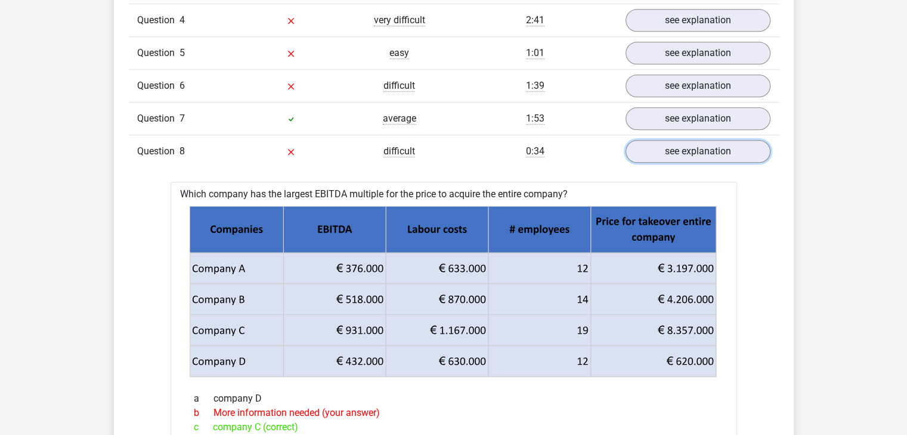
scroll to position [1050, 0]
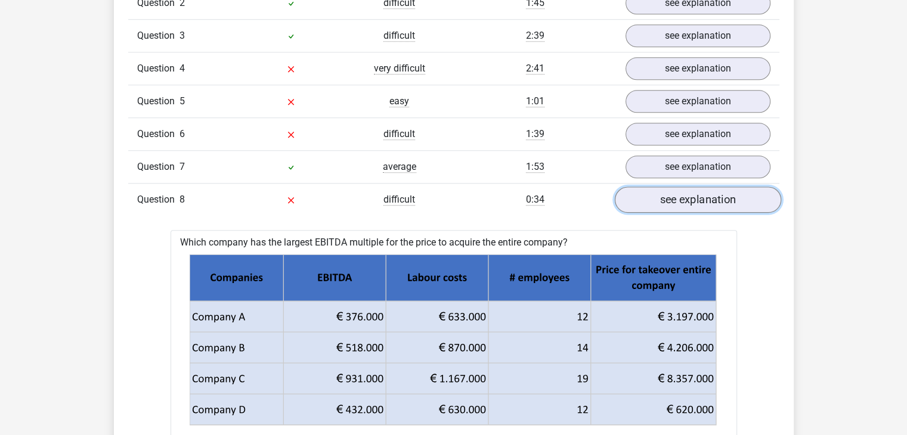
click at [730, 199] on link "see explanation" at bounding box center [697, 200] width 166 height 26
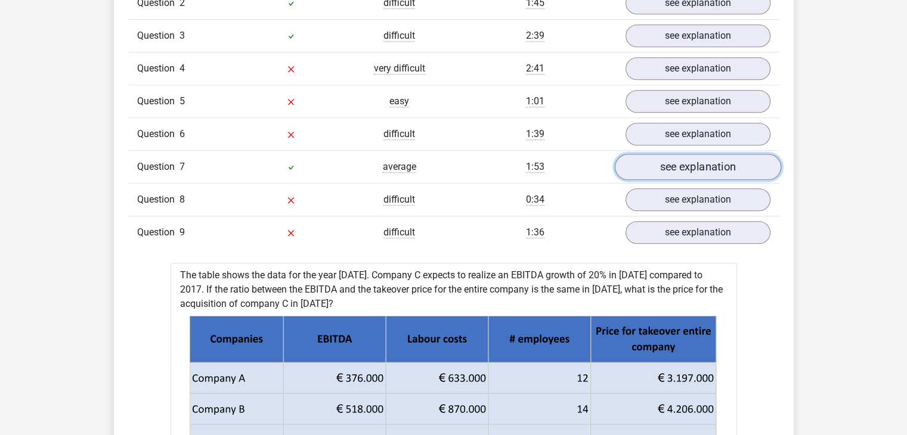
click at [665, 160] on link "see explanation" at bounding box center [697, 167] width 166 height 26
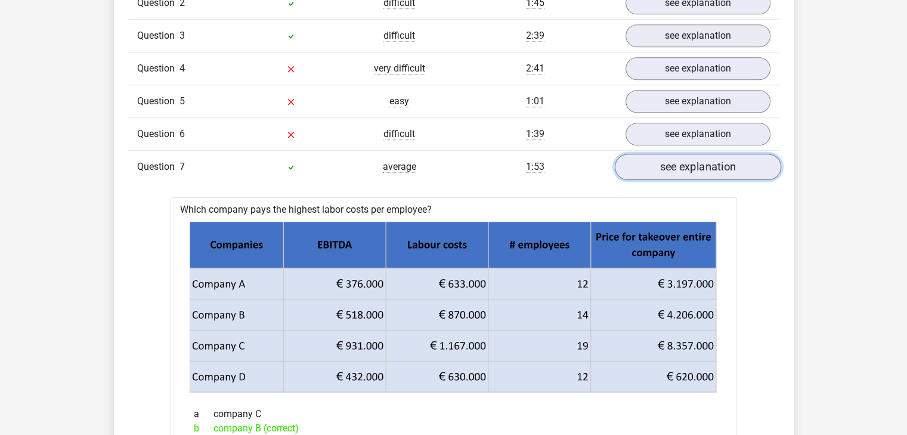
click at [665, 160] on link "see explanation" at bounding box center [697, 167] width 166 height 26
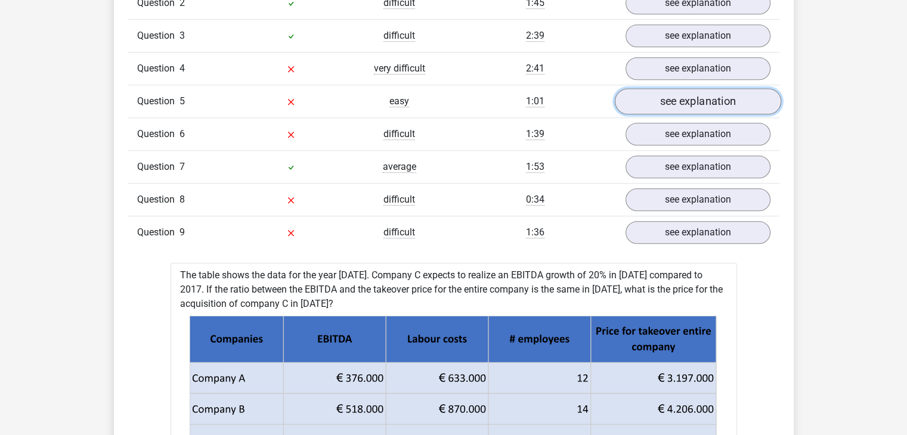
click at [675, 104] on link "see explanation" at bounding box center [697, 101] width 166 height 26
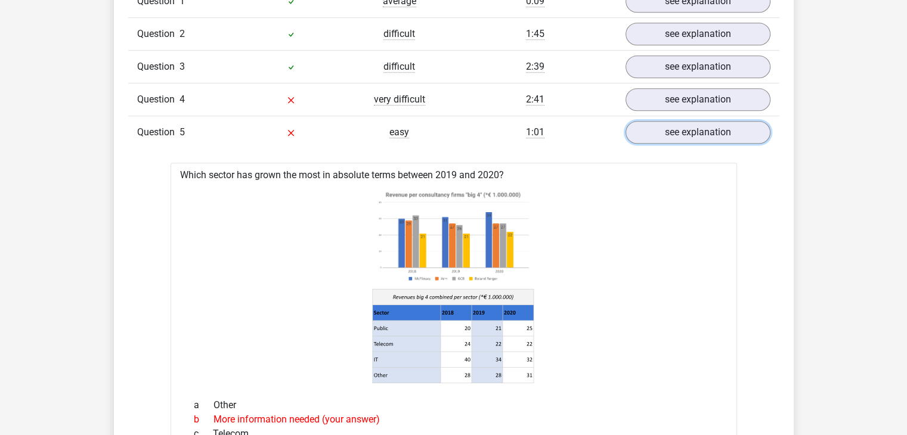
scroll to position [900, 0]
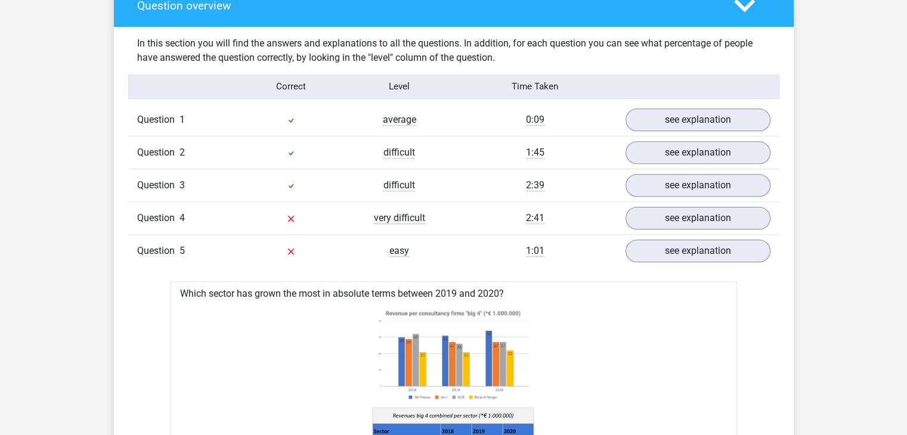
click at [454, 246] on div "1:01" at bounding box center [535, 251] width 163 height 14
click at [641, 247] on link "see explanation" at bounding box center [697, 251] width 166 height 26
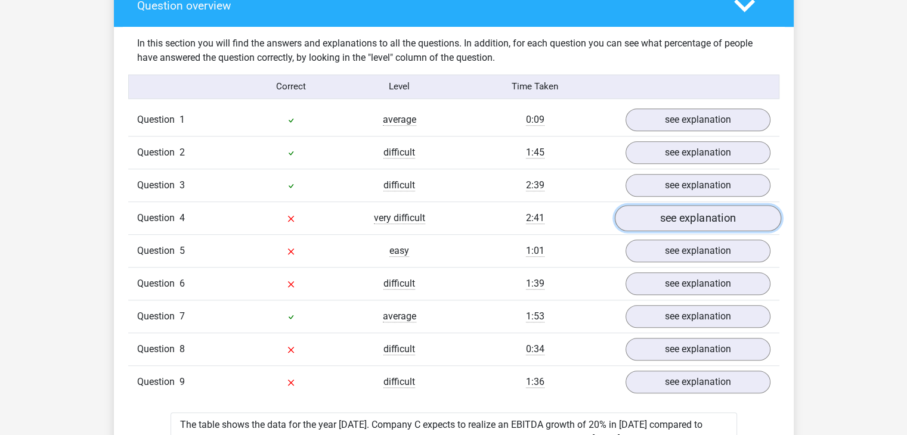
click at [651, 214] on link "see explanation" at bounding box center [697, 218] width 166 height 26
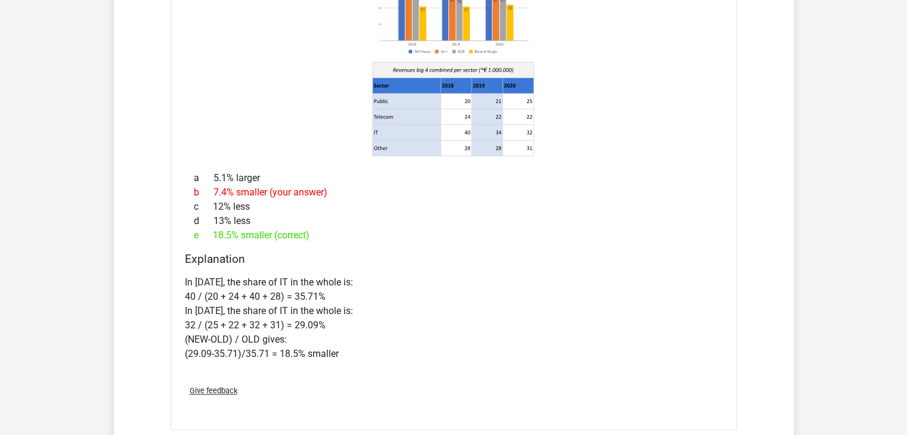
scroll to position [1249, 0]
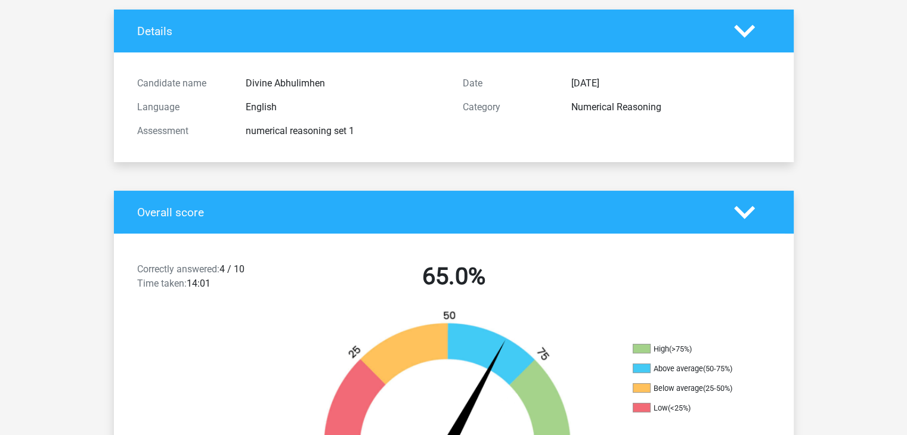
scroll to position [96, 0]
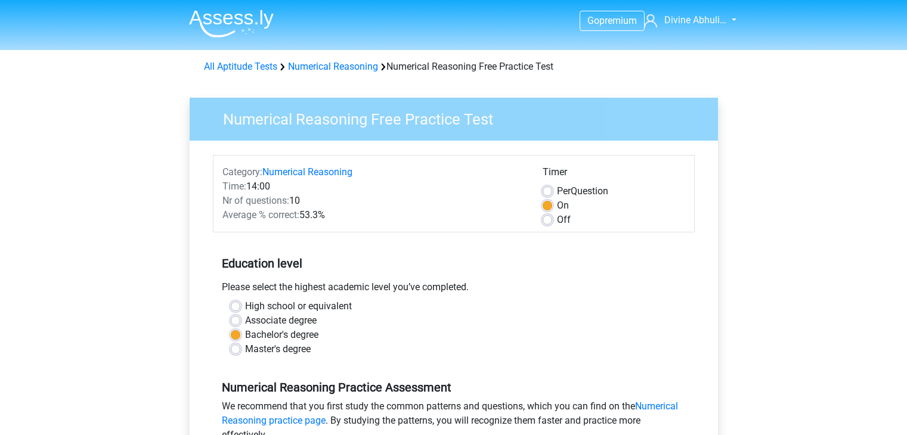
scroll to position [140, 0]
